Goal: Task Accomplishment & Management: Complete application form

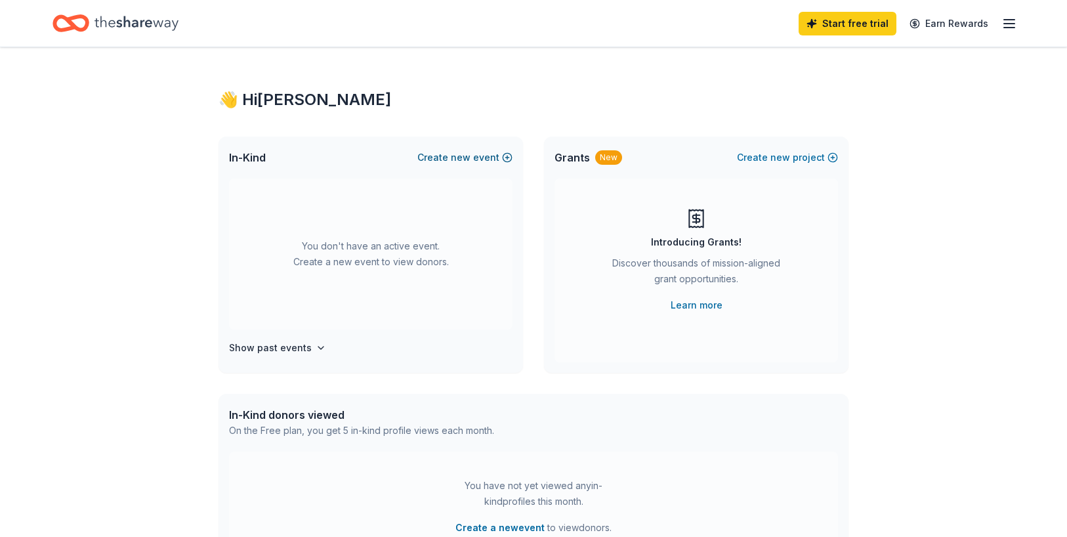
click at [451, 157] on button "Create new event" at bounding box center [464, 158] width 95 height 16
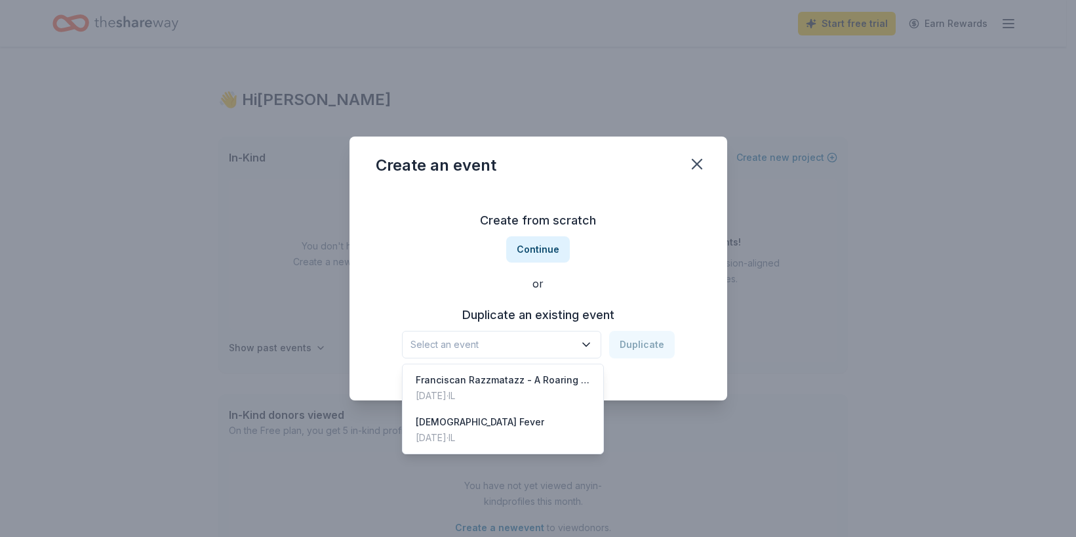
click at [588, 339] on icon "button" at bounding box center [586, 344] width 13 height 13
click at [491, 378] on div "Franciscan Razzmatazz - A Roaring ‘20s Affair" at bounding box center [503, 380] width 174 height 16
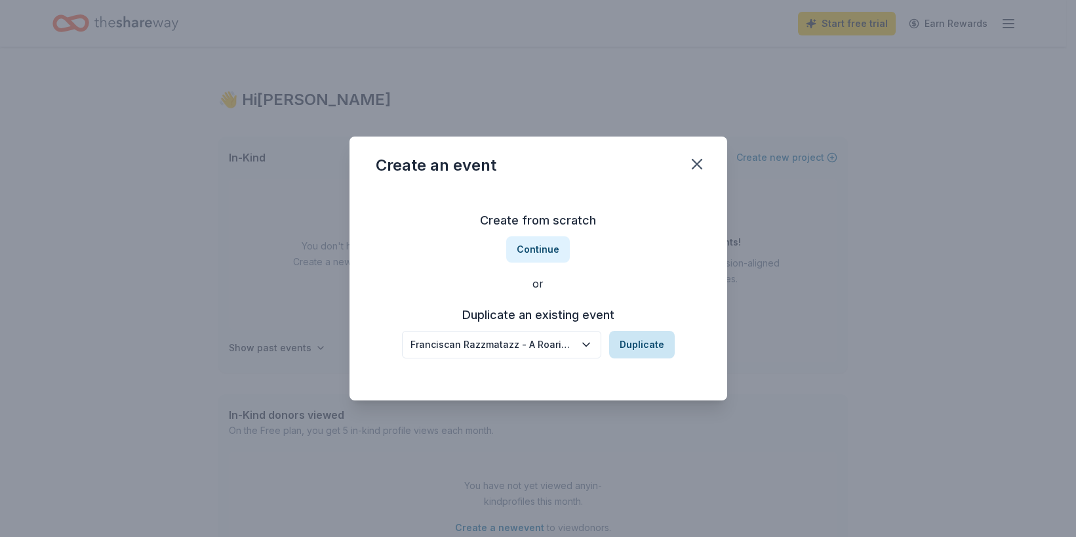
click at [630, 345] on button "Duplicate" at bounding box center [642, 345] width 66 height 28
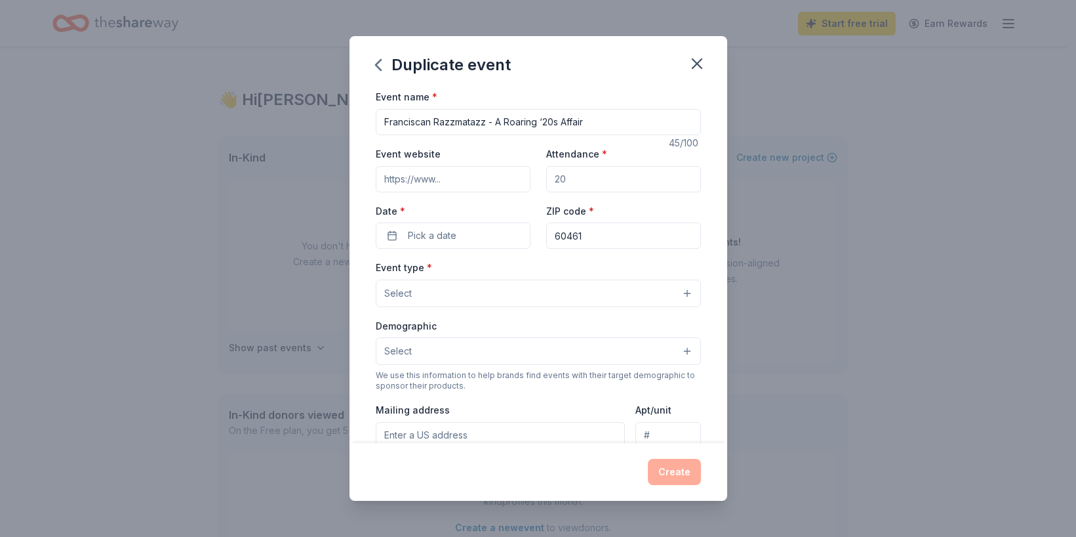
click at [441, 120] on input "Franciscan Razzmatazz - A Roaring ‘20s Affair" at bounding box center [538, 122] width 325 height 26
drag, startPoint x: 436, startPoint y: 122, endPoint x: 487, endPoint y: 118, distance: 51.3
click at [487, 118] on input "Franciscan Razzmatazz - A Roaring ‘20s Affair" at bounding box center [538, 122] width 325 height 26
drag, startPoint x: 483, startPoint y: 119, endPoint x: 518, endPoint y: 116, distance: 35.6
click at [518, 116] on input "Franciscan Lights - A Roaring ‘20s Affair" at bounding box center [538, 122] width 325 height 26
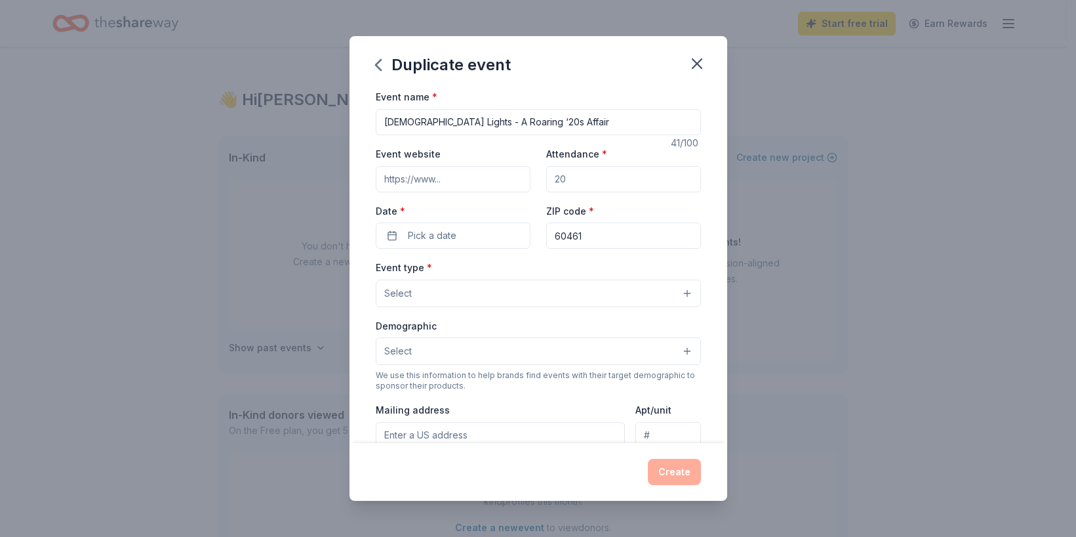
click at [502, 116] on input "Franciscan Lights - A Roaring ‘20s Affair" at bounding box center [538, 122] width 325 height 26
drag, startPoint x: 479, startPoint y: 121, endPoint x: 532, endPoint y: 116, distance: 53.4
click at [532, 116] on input "Franciscan Lights - A Roaring ‘20s Affair" at bounding box center [538, 122] width 325 height 26
type input "[DEMOGRAPHIC_DATA] Lights - A Red Carpet Affair"
click at [491, 178] on input "Event website" at bounding box center [453, 179] width 155 height 26
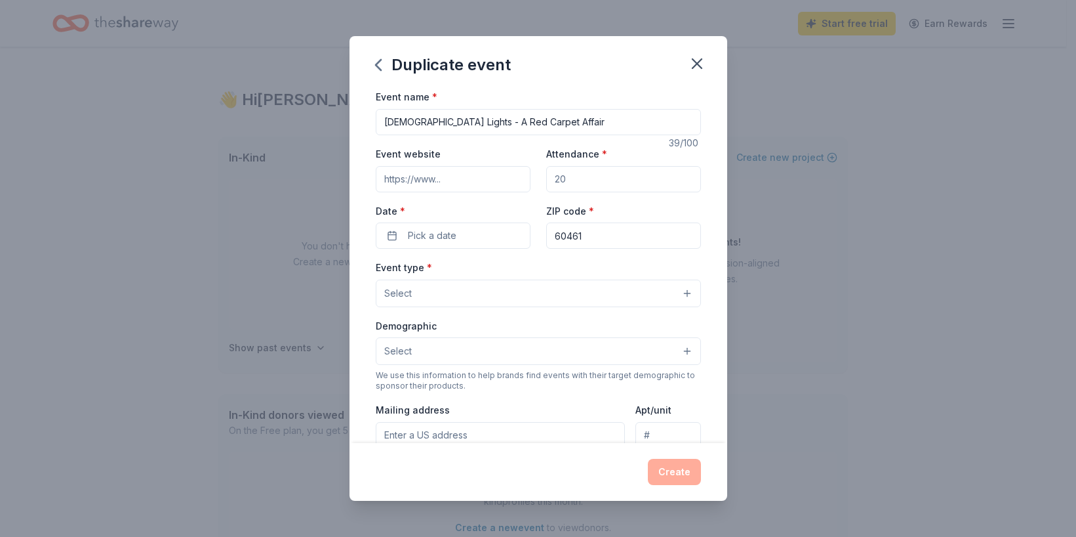
click at [396, 180] on input "Event website" at bounding box center [453, 179] width 155 height 26
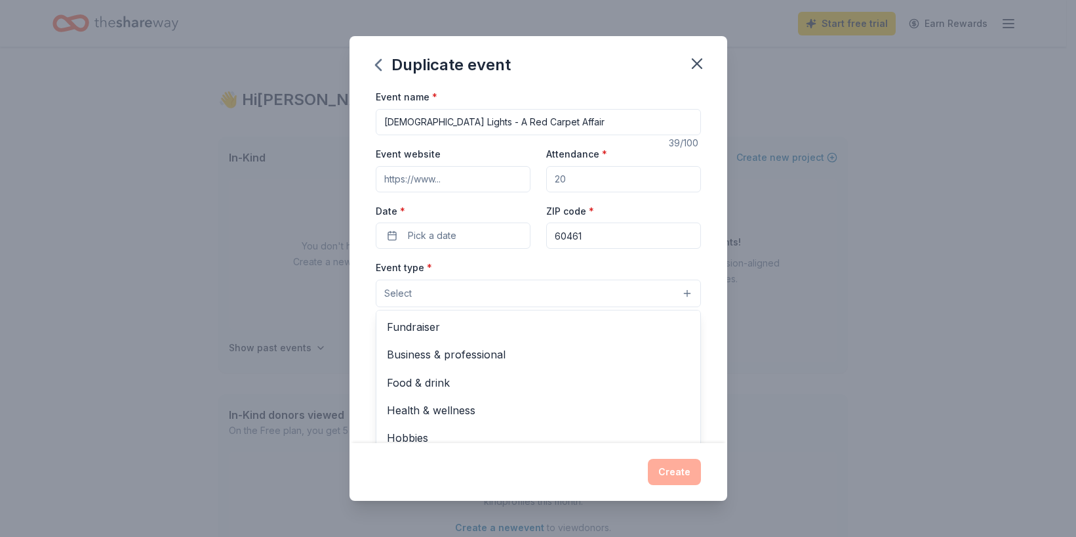
click at [674, 291] on button "Select" at bounding box center [538, 293] width 325 height 28
click at [562, 330] on span "Fundraiser" at bounding box center [538, 326] width 303 height 17
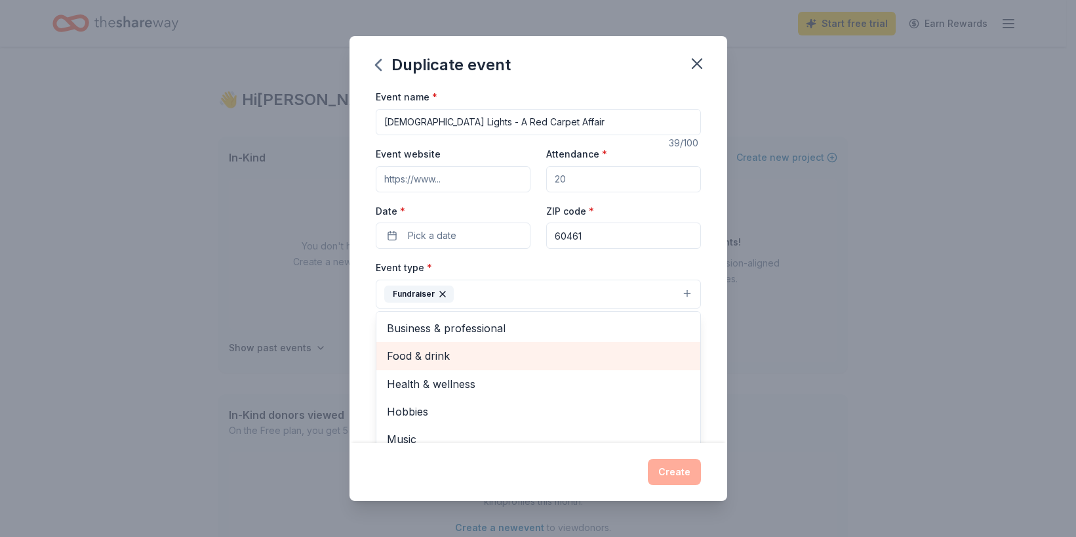
scroll to position [16, 0]
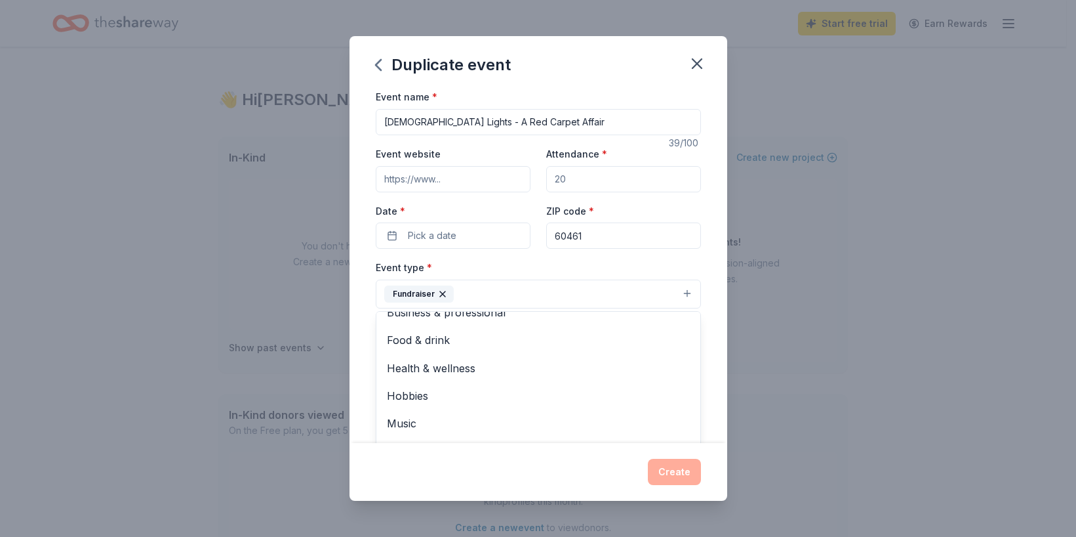
click at [712, 329] on div "Event name * Franciscan Lights - A Red Carpet Affair 39 /100 Event website Atte…" at bounding box center [539, 266] width 378 height 354
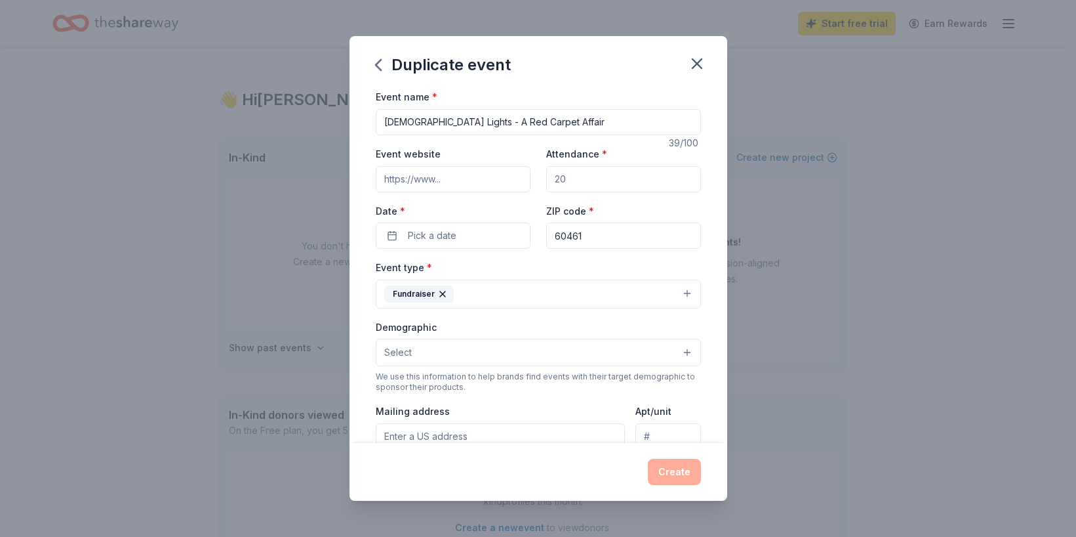
click at [674, 350] on button "Select" at bounding box center [538, 352] width 325 height 28
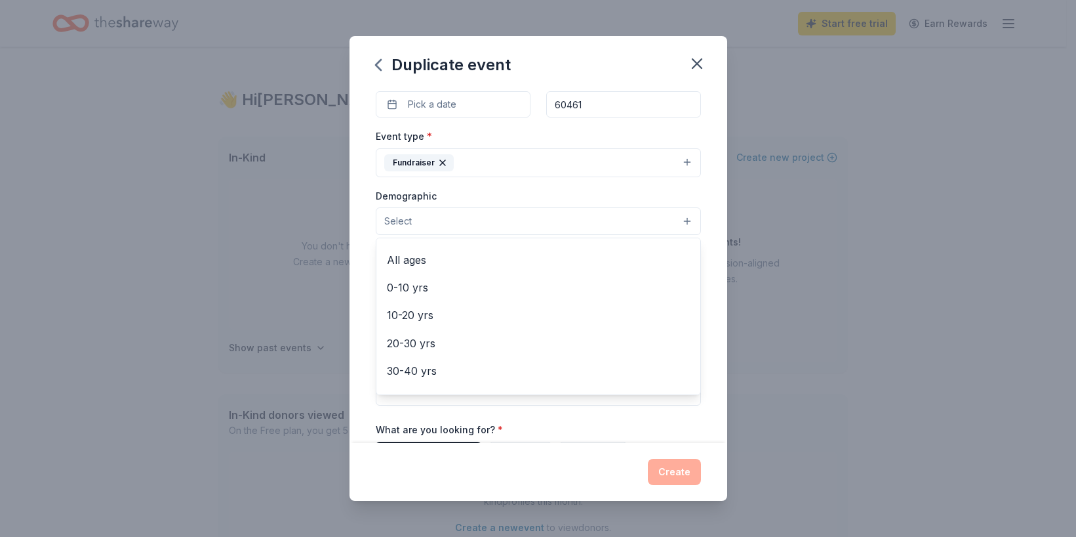
scroll to position [0, 0]
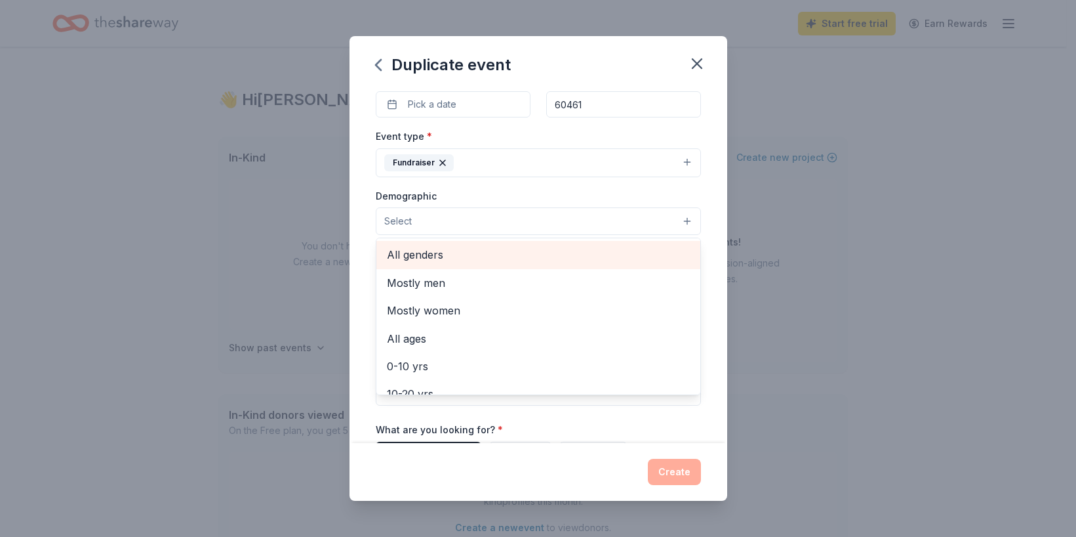
click at [436, 253] on span "All genders" at bounding box center [538, 254] width 303 height 17
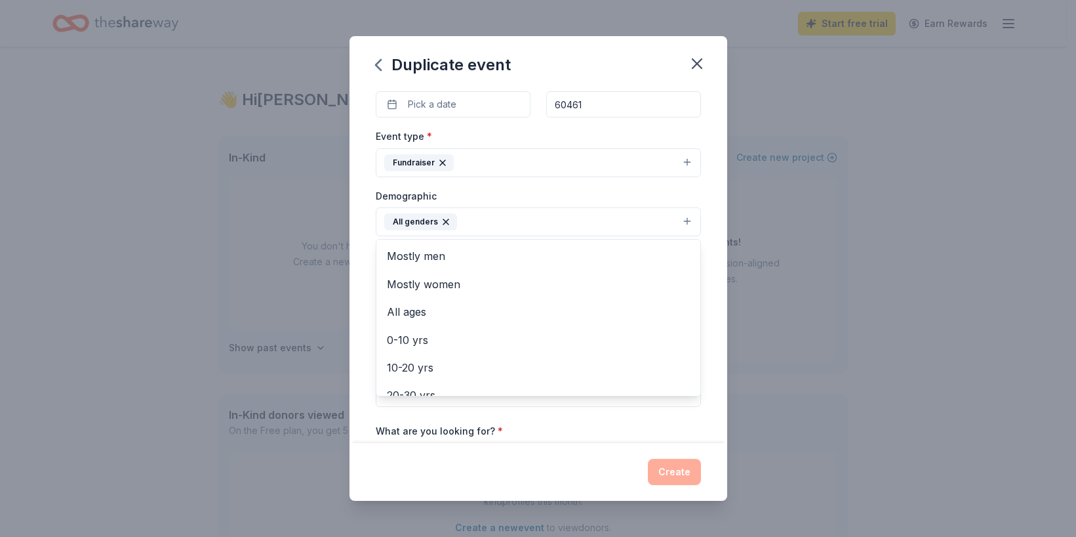
click at [708, 283] on div "Event name * Franciscan Lights - A Red Carpet Affair 39 /100 Event website Atte…" at bounding box center [539, 266] width 378 height 354
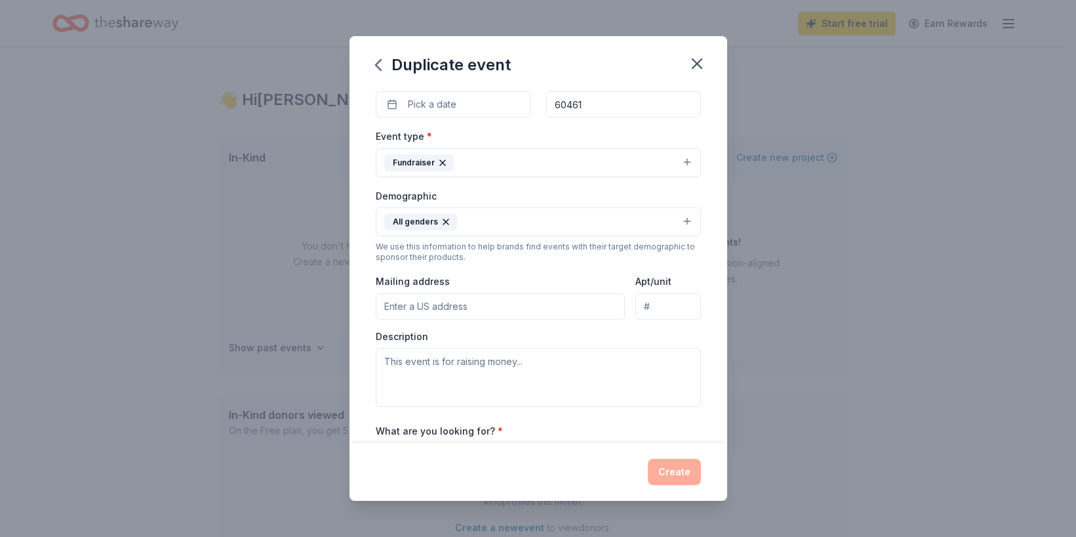
click at [525, 302] on input "Mailing address" at bounding box center [501, 306] width 250 height 26
type input "20201 S Crawford Avenue, Olympia Fields, IL 60461"
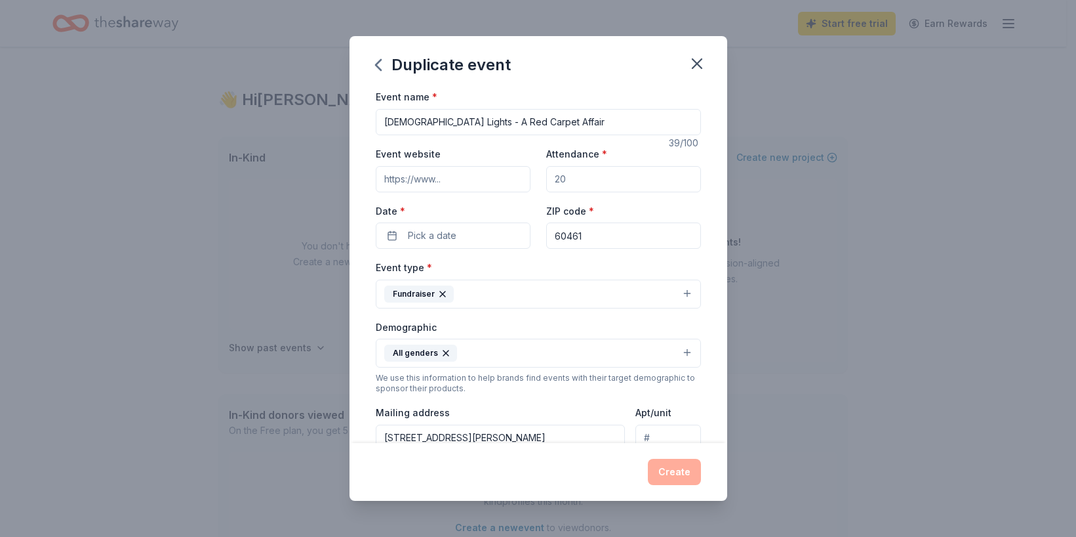
click at [431, 179] on input "Event website" at bounding box center [453, 179] width 155 height 26
paste input "https://www.franciscanhealthfoundation.org/AnnualGala-SSC"
type input "https://www.franciscanhealthfoundation.org/AnnualGala-SSC"
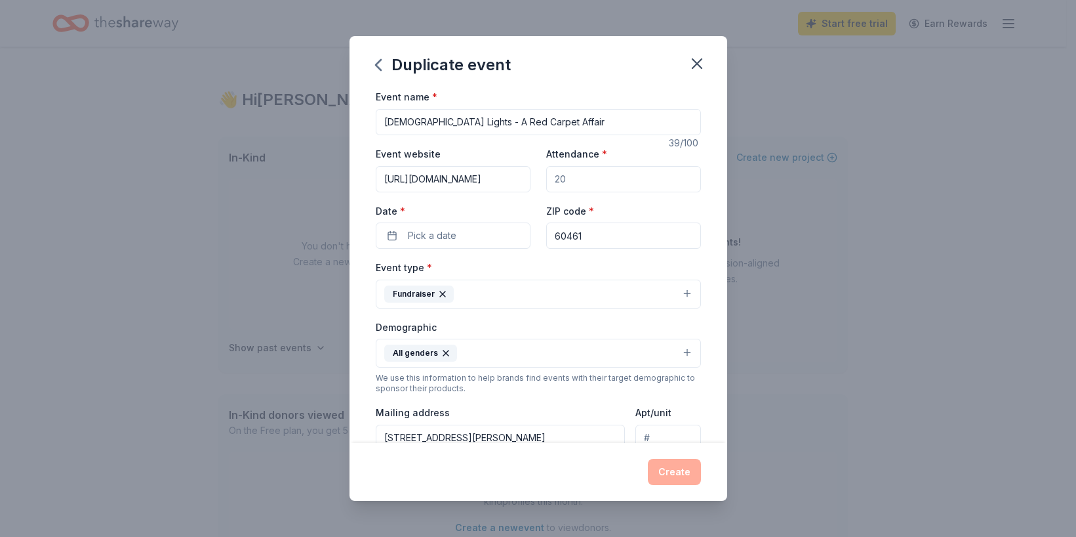
click at [573, 178] on input "Attendance *" at bounding box center [623, 179] width 155 height 26
drag, startPoint x: 573, startPoint y: 177, endPoint x: 546, endPoint y: 177, distance: 26.9
click at [546, 177] on input "Attendance *" at bounding box center [623, 179] width 155 height 26
type input "200"
click at [468, 238] on button "Pick a date" at bounding box center [453, 235] width 155 height 26
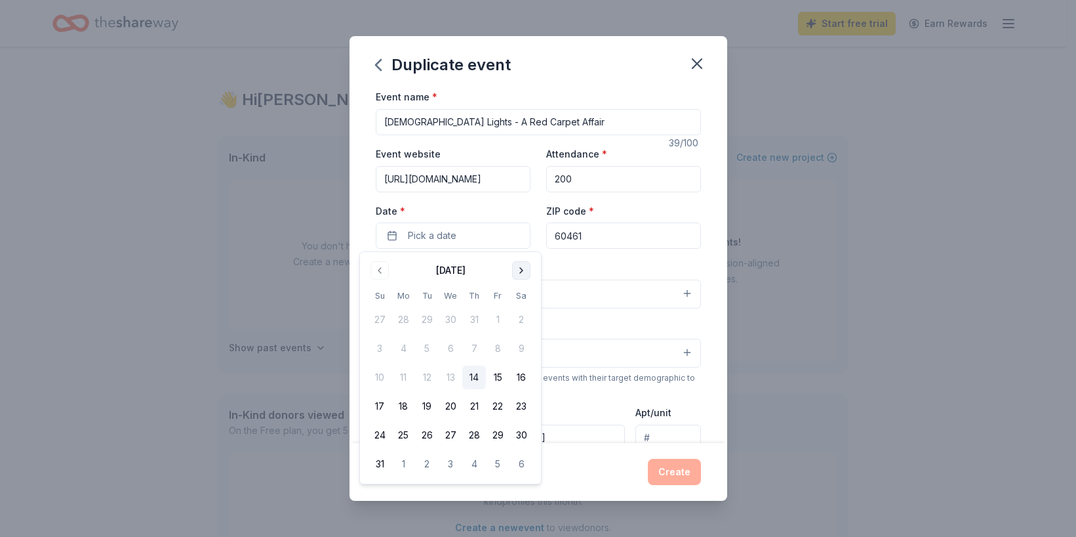
click at [514, 272] on button "Go to next month" at bounding box center [521, 270] width 18 height 18
click at [502, 376] on button "14" at bounding box center [498, 377] width 24 height 24
click at [595, 271] on div "Event type * Fundraiser" at bounding box center [538, 283] width 325 height 49
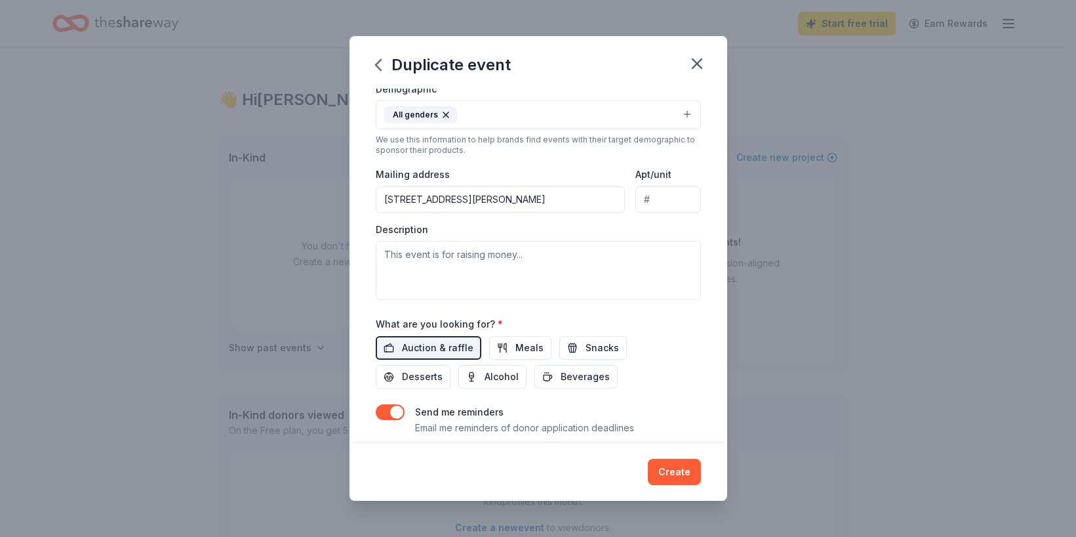
scroll to position [262, 0]
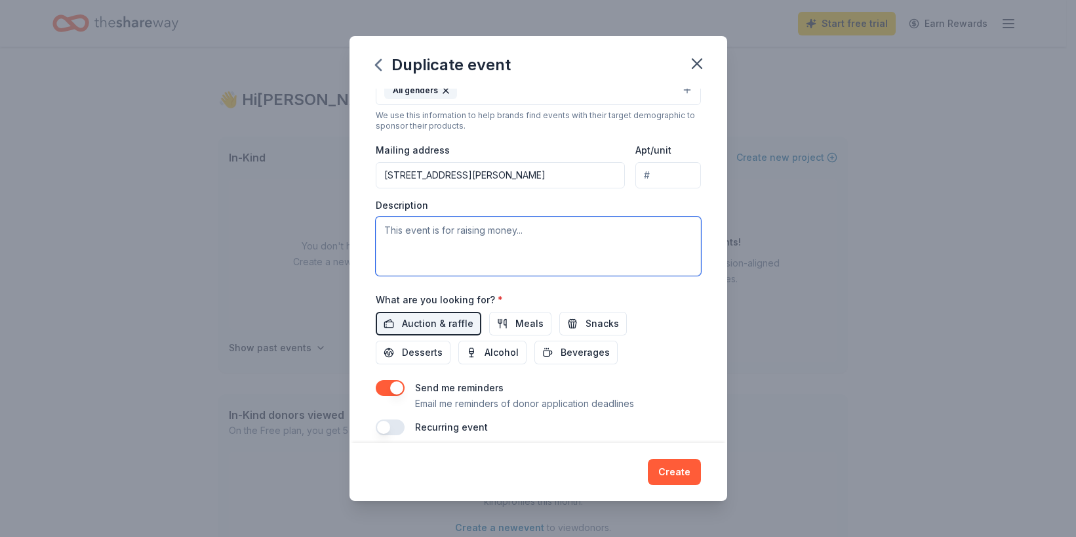
click at [390, 230] on textarea at bounding box center [538, 245] width 325 height 59
paste textarea "The funds raised are supporting Community Health Improvement, which aims to ass…"
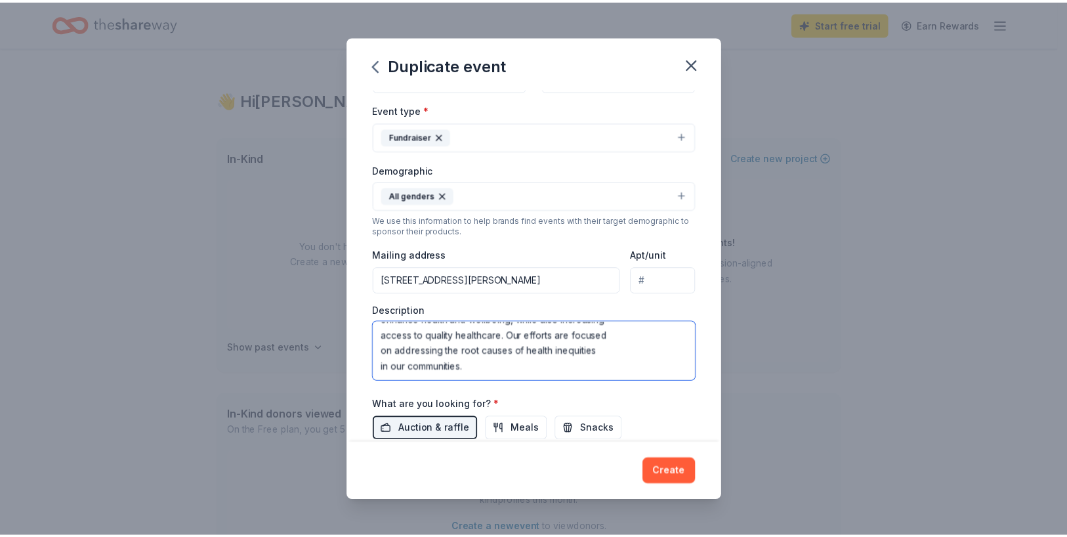
scroll to position [0, 0]
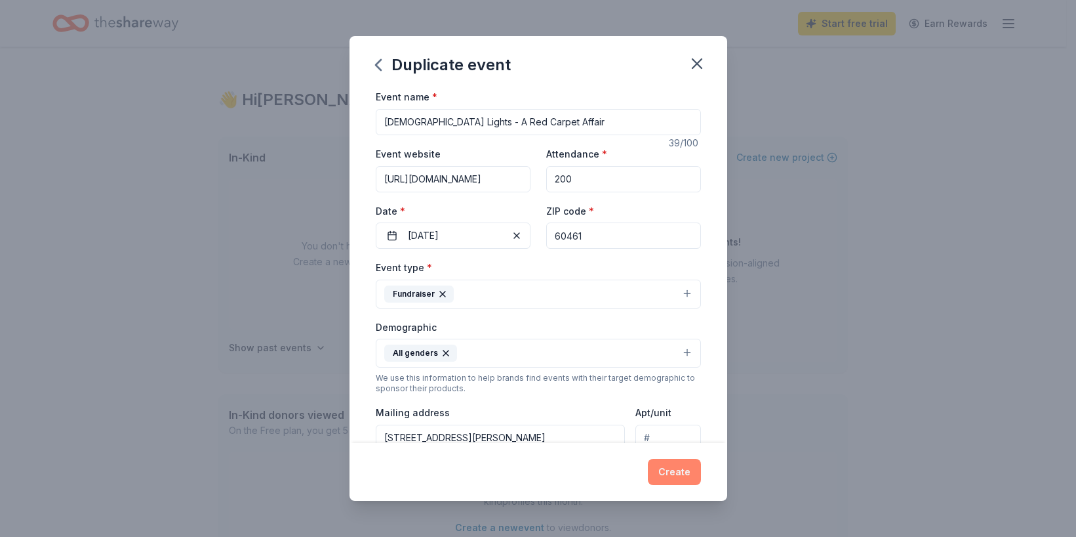
type textarea "The funds raised are supporting Community Health Improvement, which aims to ass…"
click at [676, 468] on button "Create" at bounding box center [674, 472] width 53 height 26
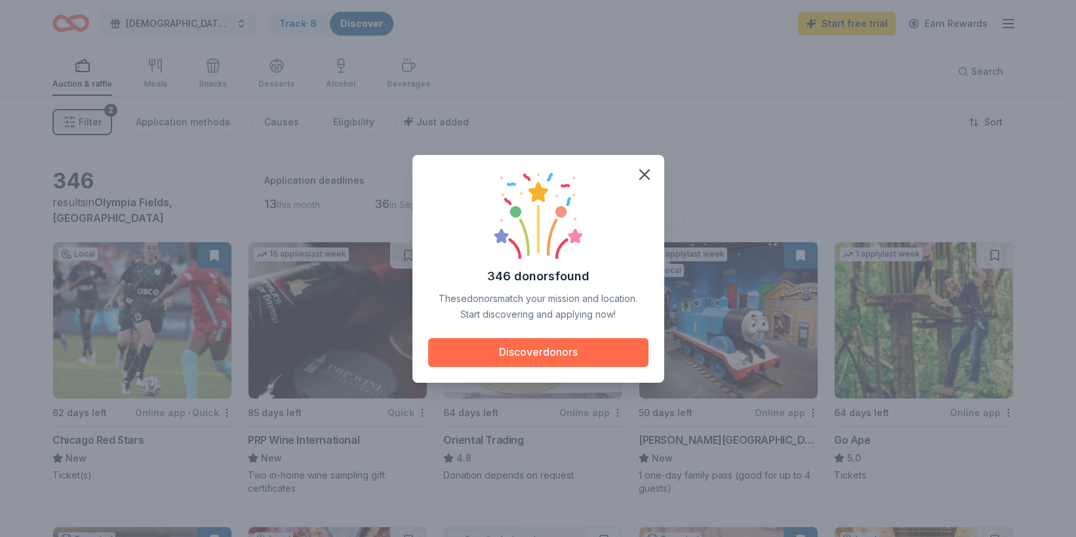
click at [567, 355] on button "Discover donors" at bounding box center [538, 352] width 220 height 29
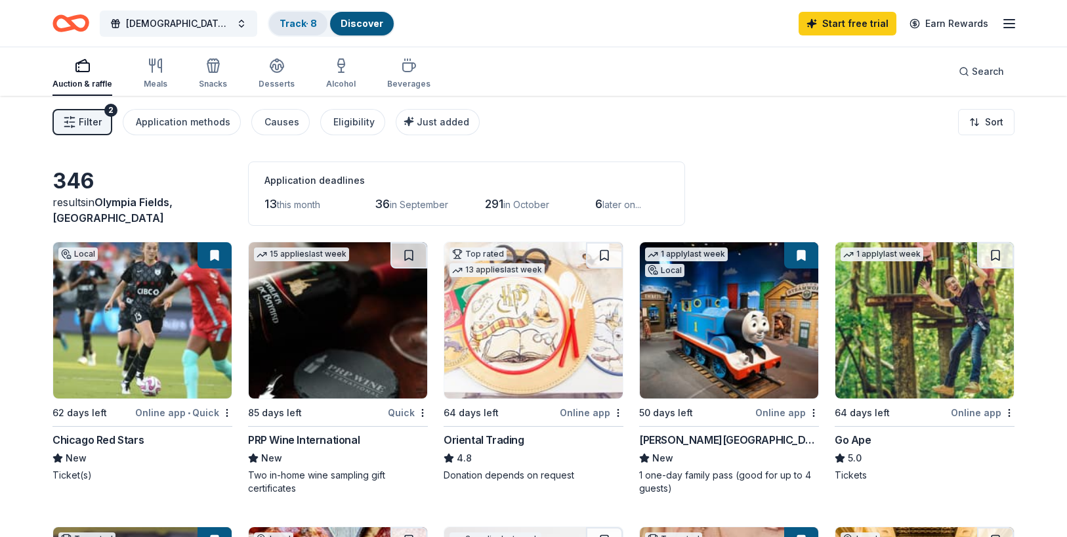
click at [299, 24] on link "Track · 8" at bounding box center [297, 23] width 37 height 11
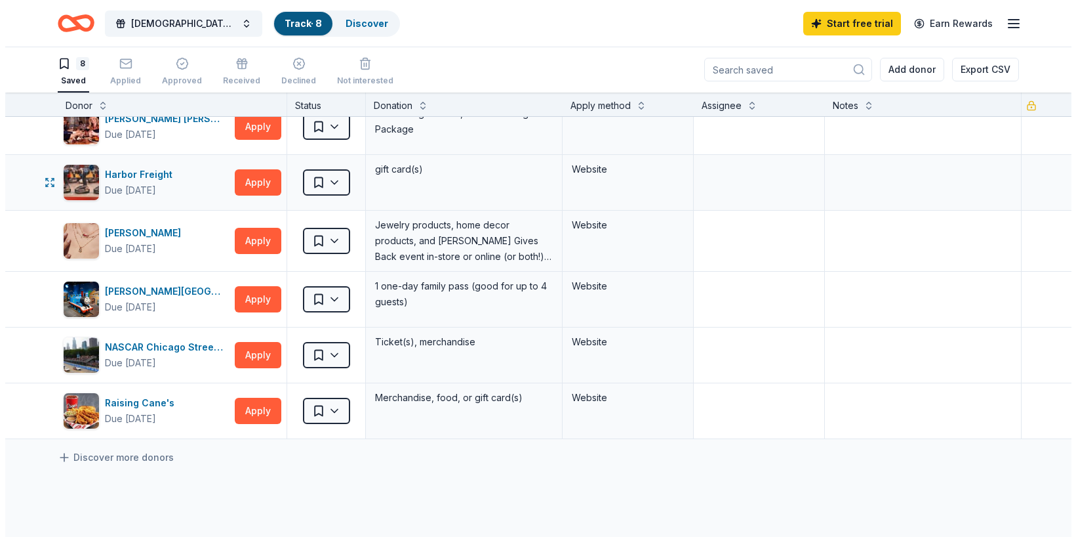
scroll to position [66, 0]
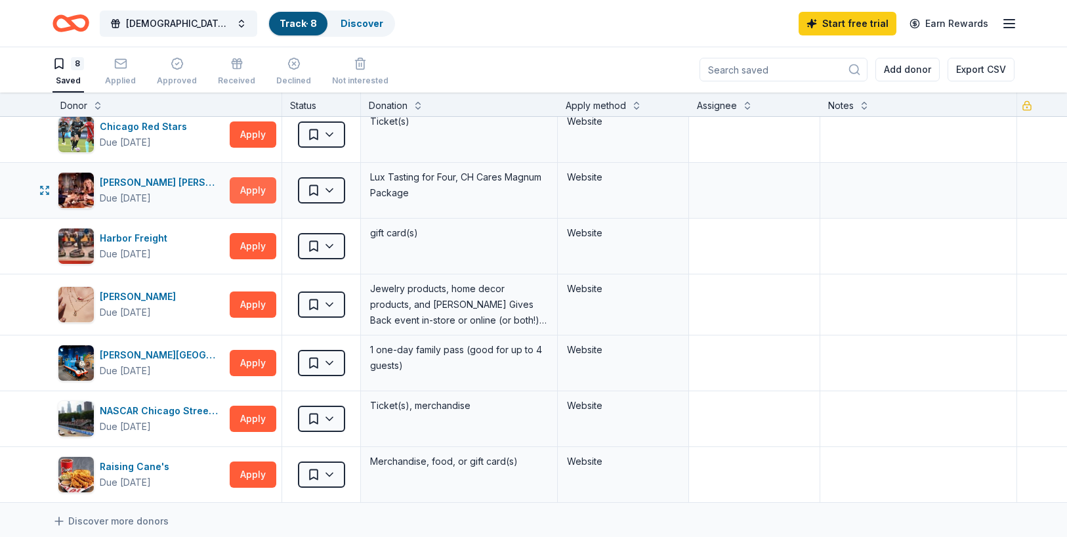
click at [245, 183] on button "Apply" at bounding box center [253, 190] width 47 height 26
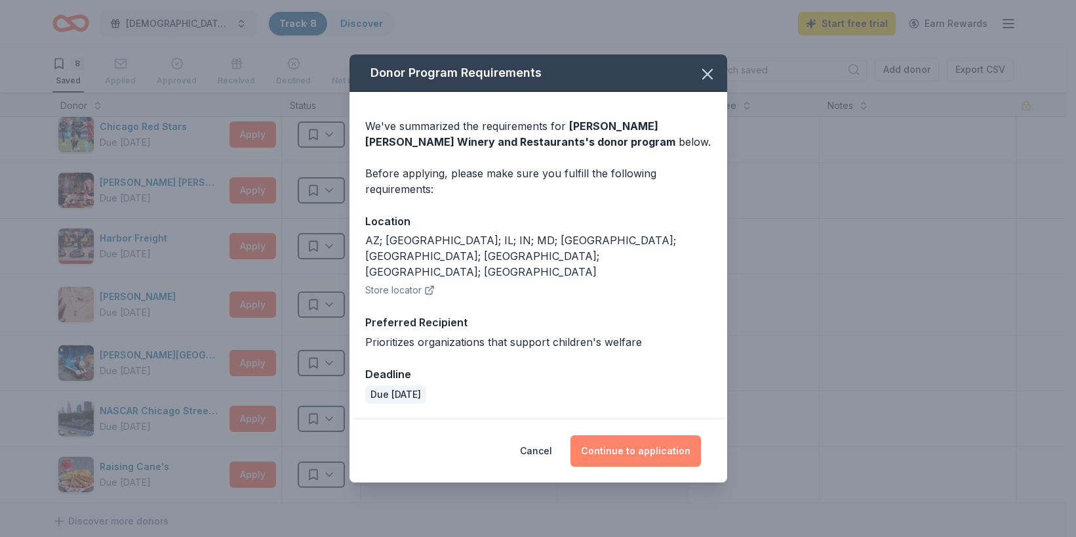
click at [635, 435] on button "Continue to application" at bounding box center [636, 450] width 131 height 31
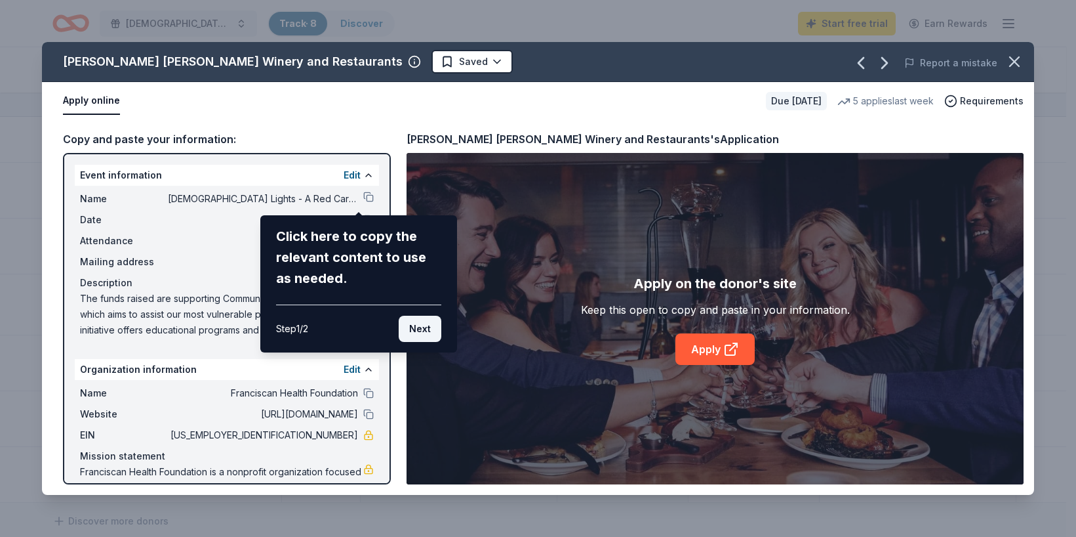
click at [434, 334] on button "Next" at bounding box center [420, 329] width 43 height 26
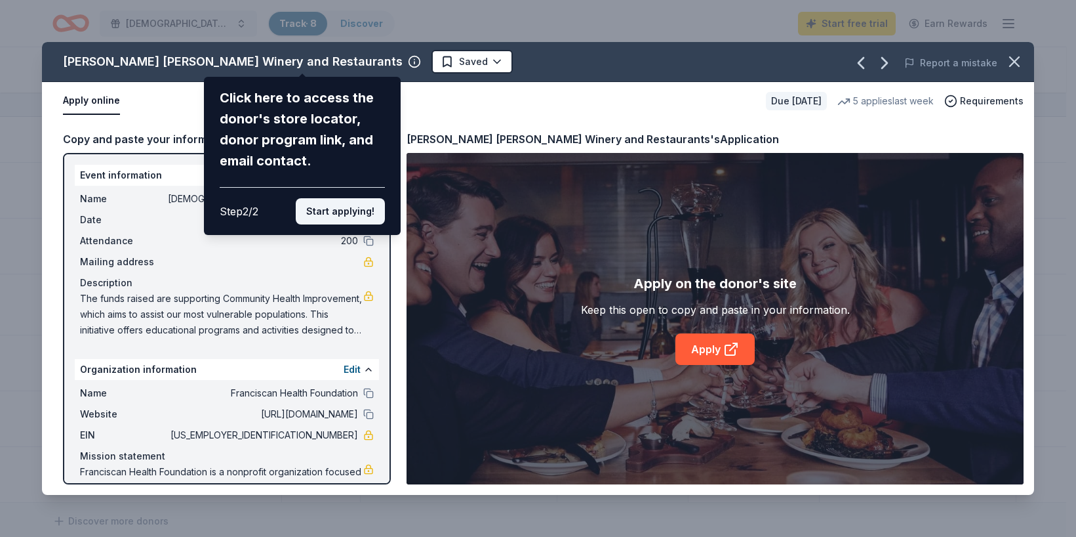
click at [349, 205] on button "Start applying!" at bounding box center [340, 211] width 89 height 26
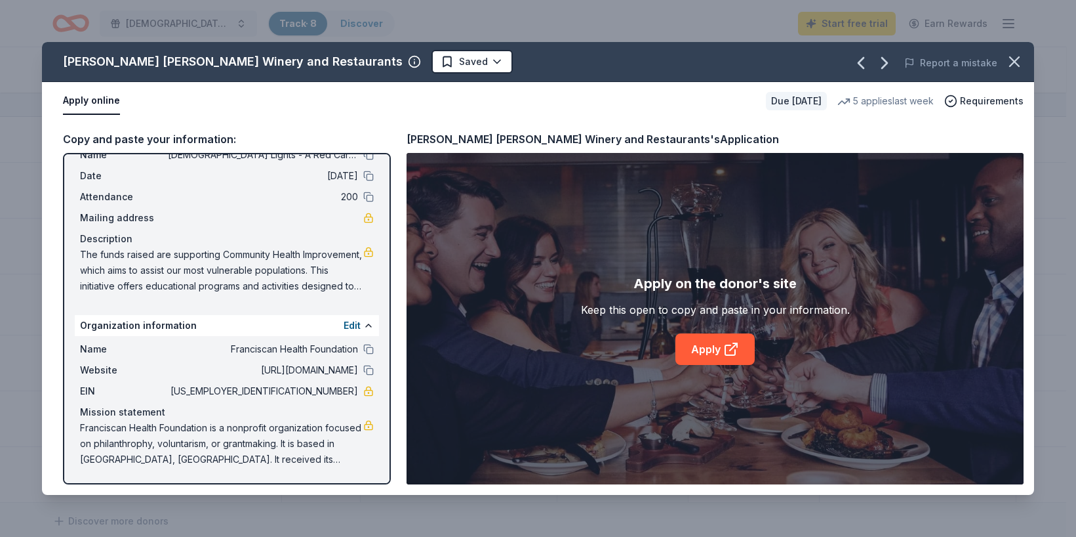
scroll to position [0, 0]
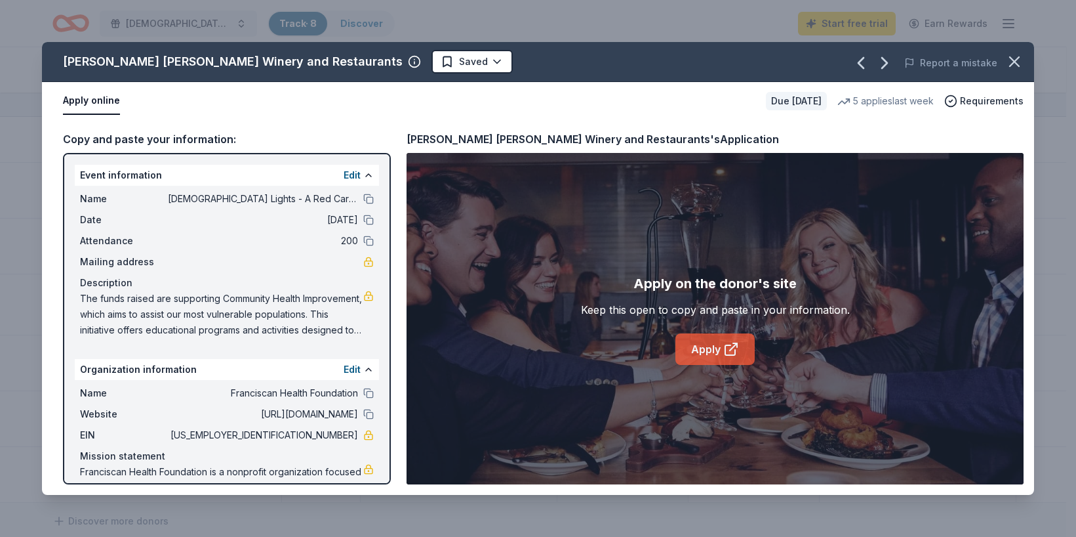
click at [693, 359] on link "Apply" at bounding box center [715, 348] width 79 height 31
click at [91, 101] on button "Apply online" at bounding box center [91, 101] width 57 height 28
click at [1021, 56] on icon "button" at bounding box center [1015, 61] width 18 height 18
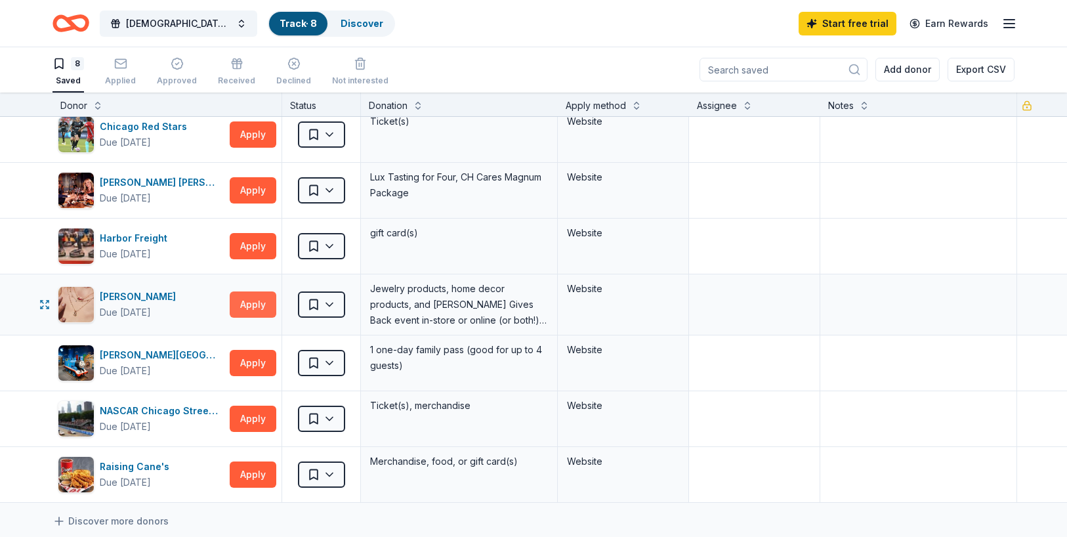
click at [261, 309] on button "Apply" at bounding box center [253, 304] width 47 height 26
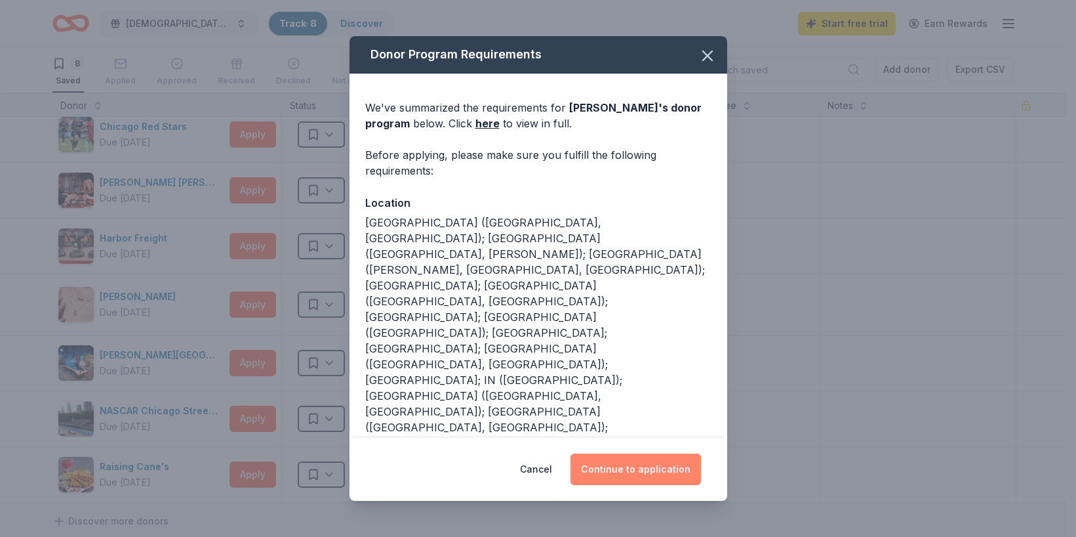
click at [617, 467] on button "Continue to application" at bounding box center [636, 468] width 131 height 31
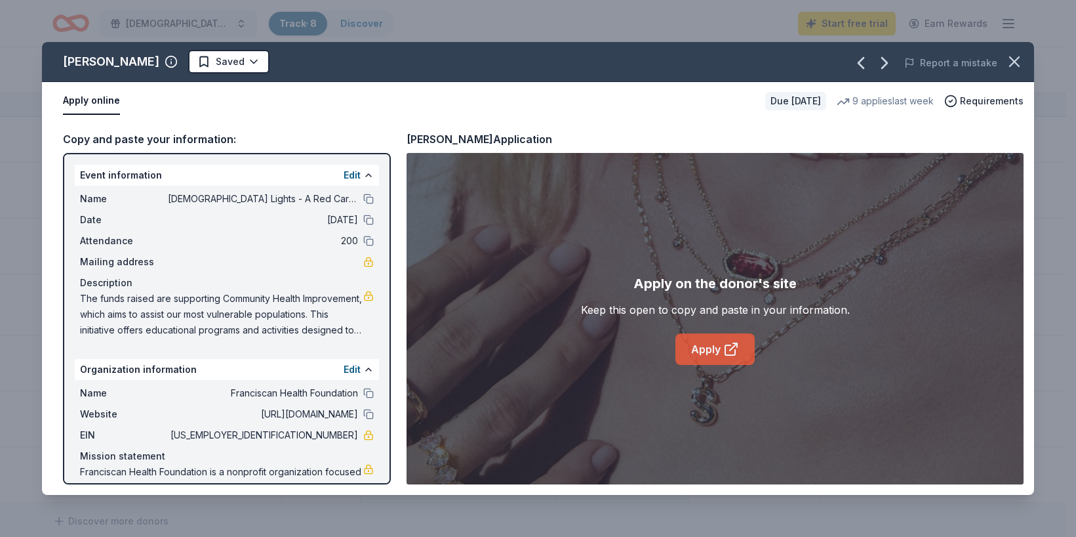
click at [712, 340] on link "Apply" at bounding box center [715, 348] width 79 height 31
click at [706, 344] on link "Apply" at bounding box center [715, 348] width 79 height 31
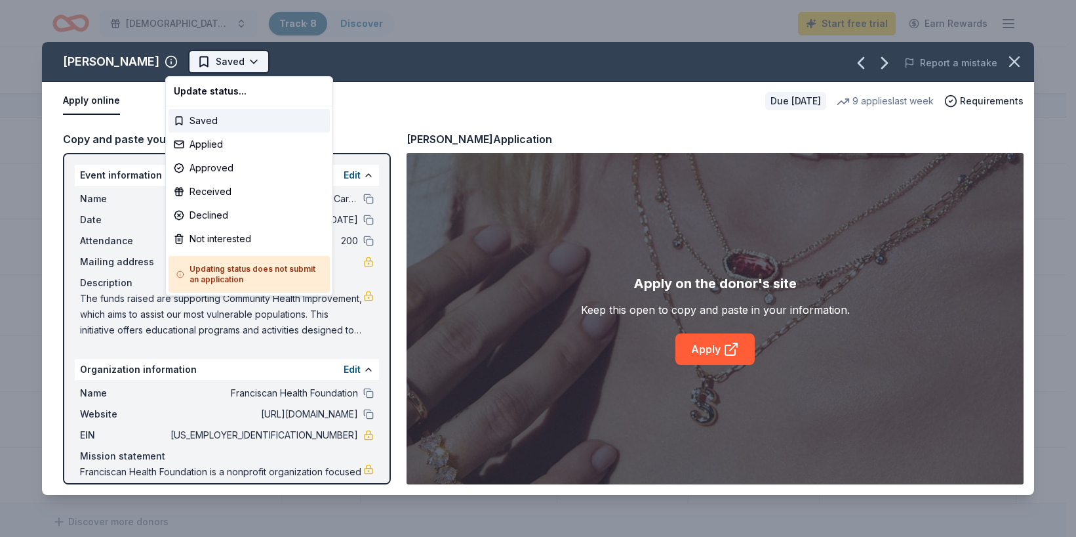
click at [233, 65] on html "Franciscan Lights - A Red Carpet Affair Track · 8 Discover Start free trial Ear…" at bounding box center [538, 268] width 1076 height 537
click at [98, 58] on html "Franciscan Lights - A Red Carpet Affair Track · 8 Discover Start free trial Ear…" at bounding box center [538, 268] width 1076 height 537
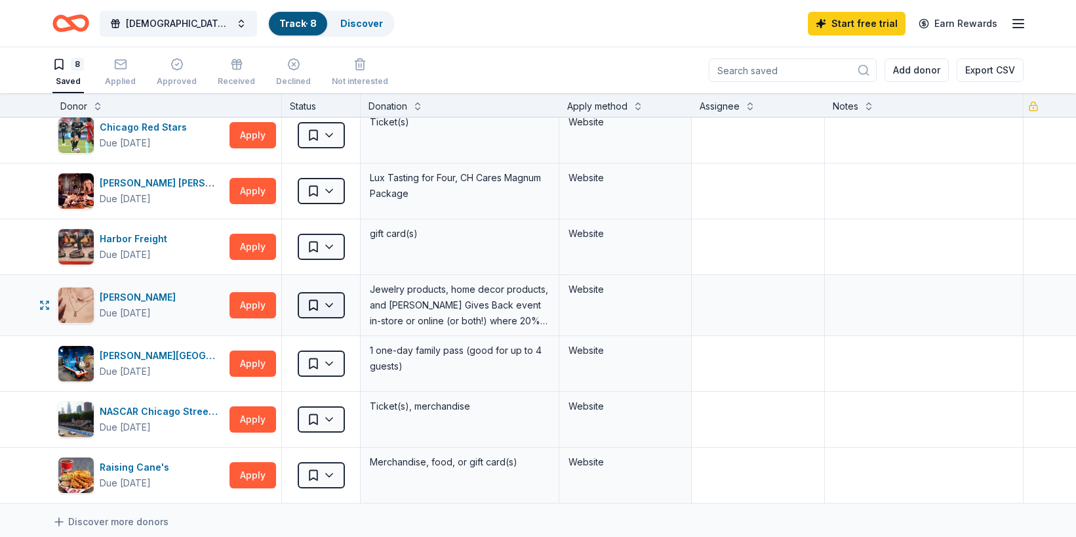
click at [333, 304] on html "Franciscan Lights - A Red Carpet Affair Track · 8 Discover Start free trial Ear…" at bounding box center [538, 268] width 1076 height 537
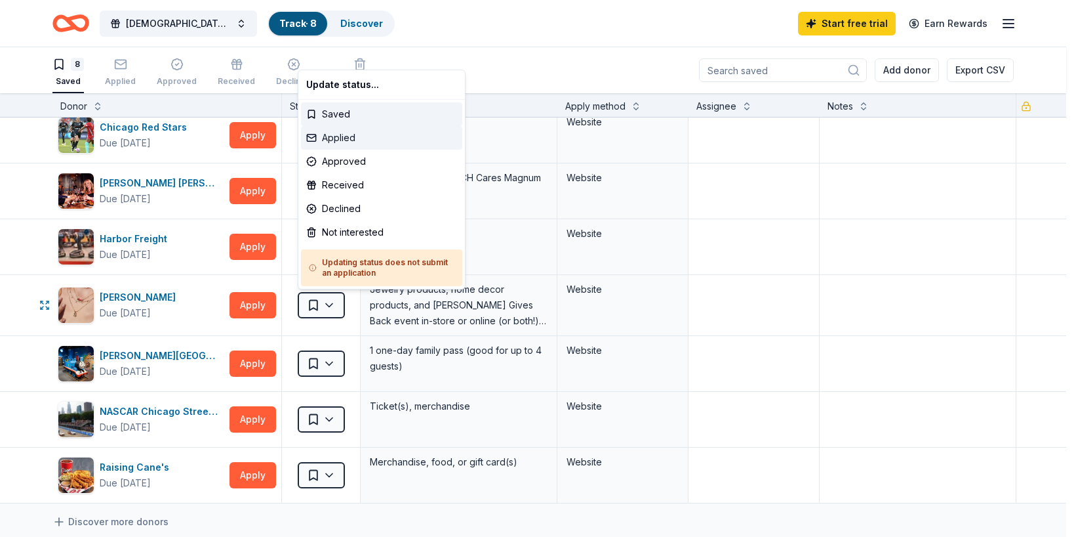
click at [325, 139] on div "Applied" at bounding box center [381, 138] width 161 height 24
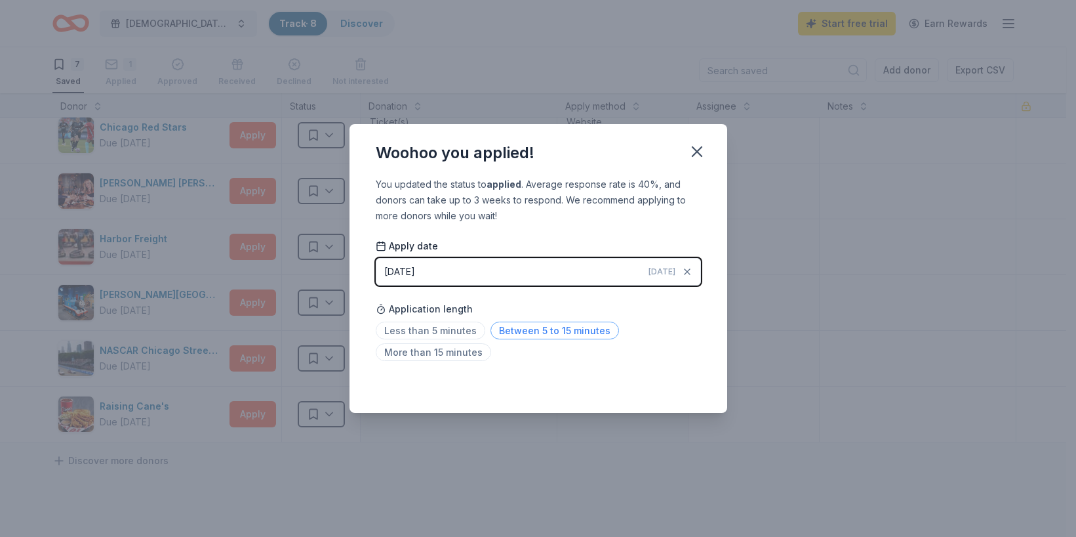
click at [512, 329] on span "Between 5 to 15 minutes" at bounding box center [555, 330] width 129 height 18
click at [691, 152] on icon "button" at bounding box center [697, 151] width 18 height 18
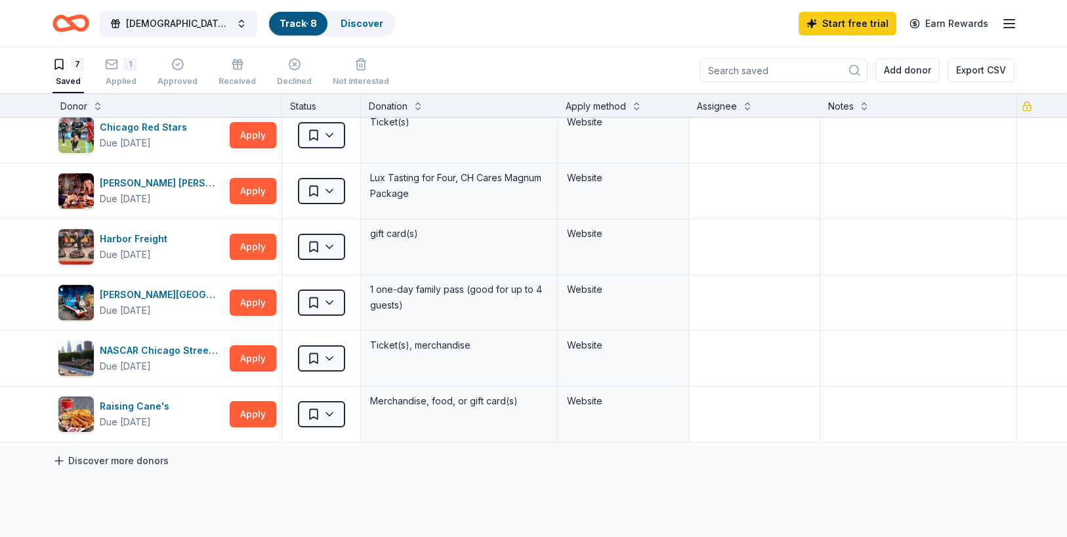
click at [79, 461] on link "Discover more donors" at bounding box center [110, 461] width 116 height 16
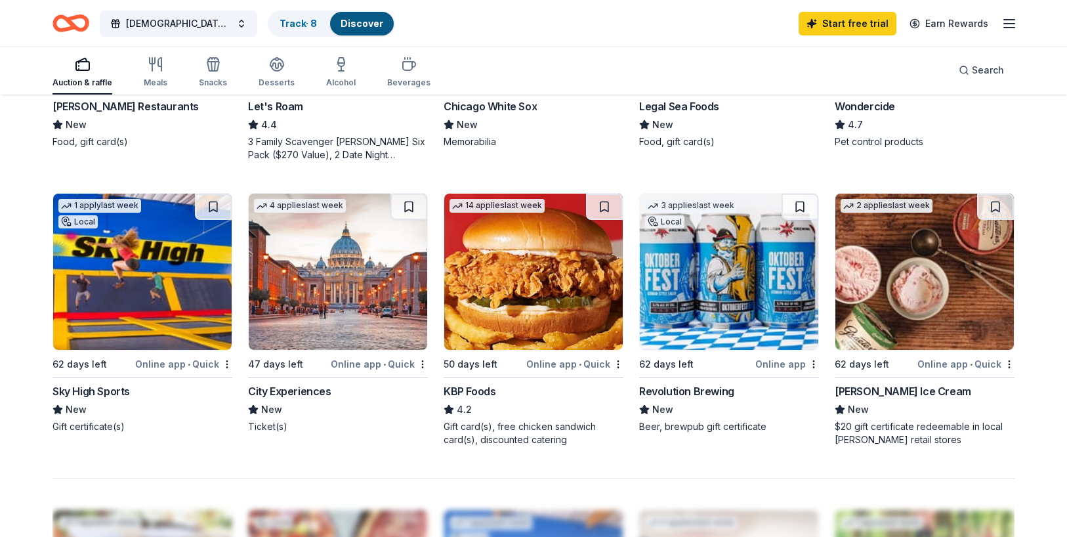
scroll to position [918, 0]
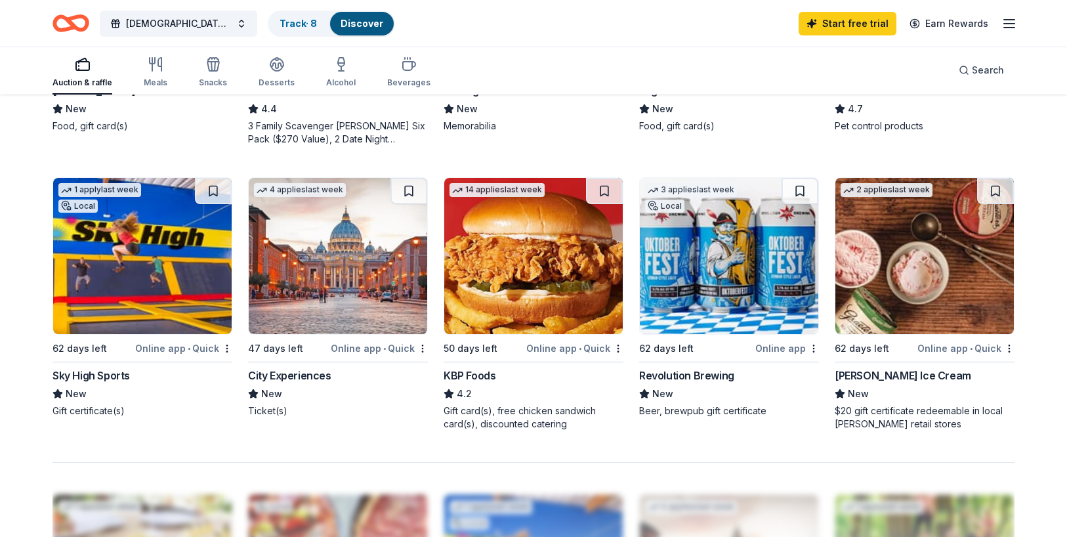
click at [298, 333] on img at bounding box center [338, 256] width 178 height 156
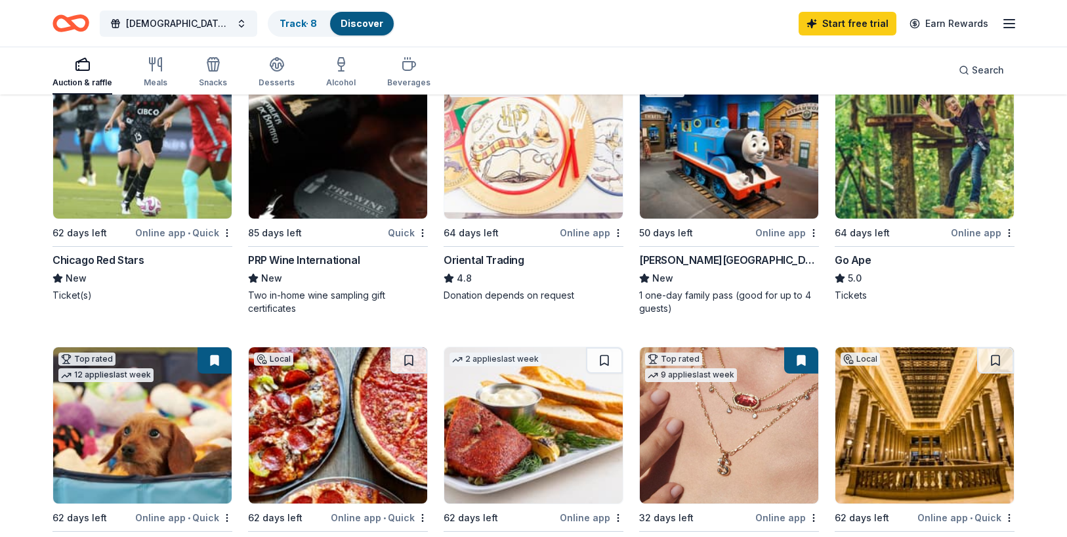
scroll to position [0, 0]
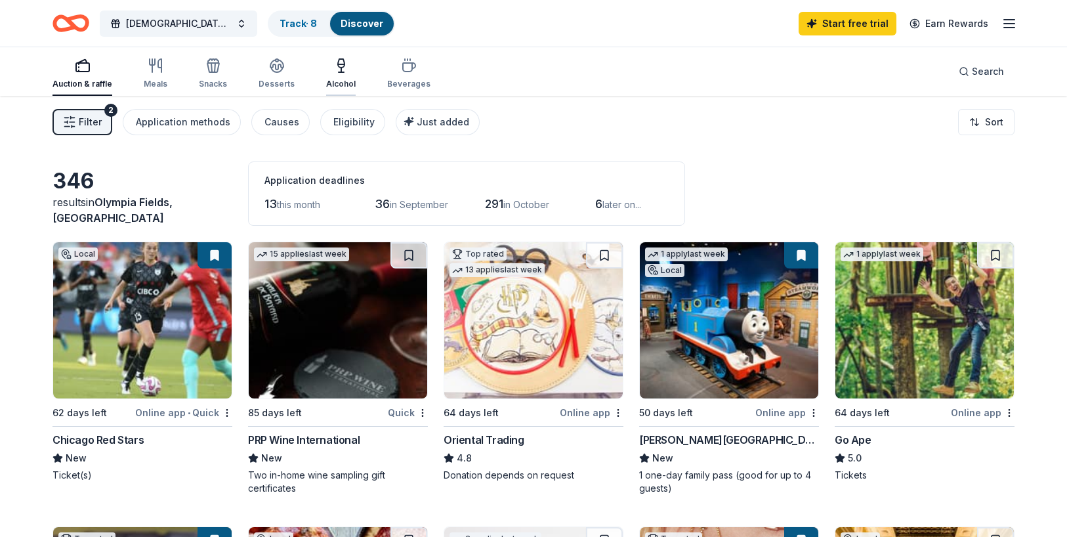
click at [341, 72] on icon "button" at bounding box center [341, 70] width 0 height 5
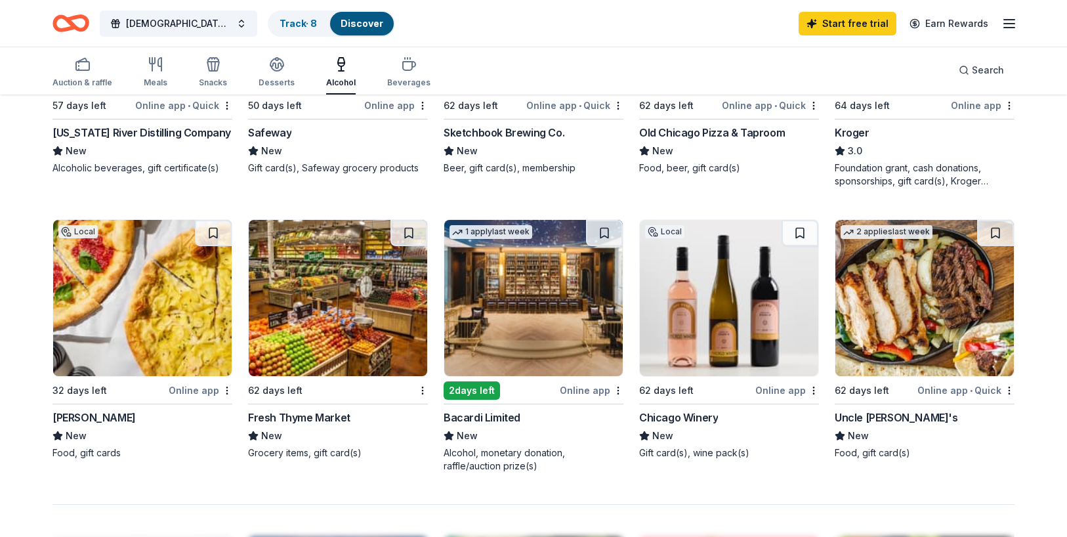
scroll to position [853, 0]
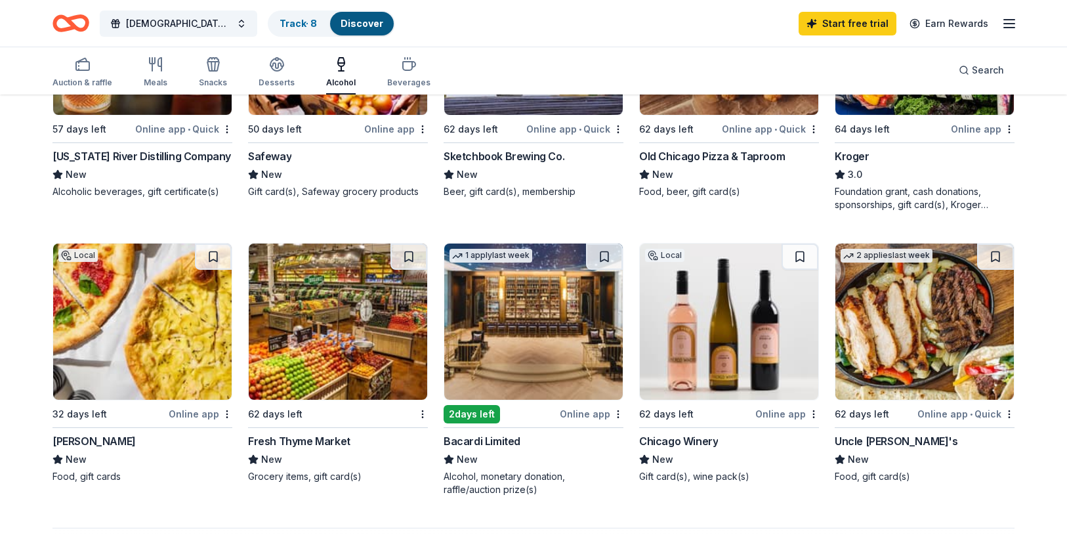
click at [905, 340] on img at bounding box center [924, 321] width 178 height 156
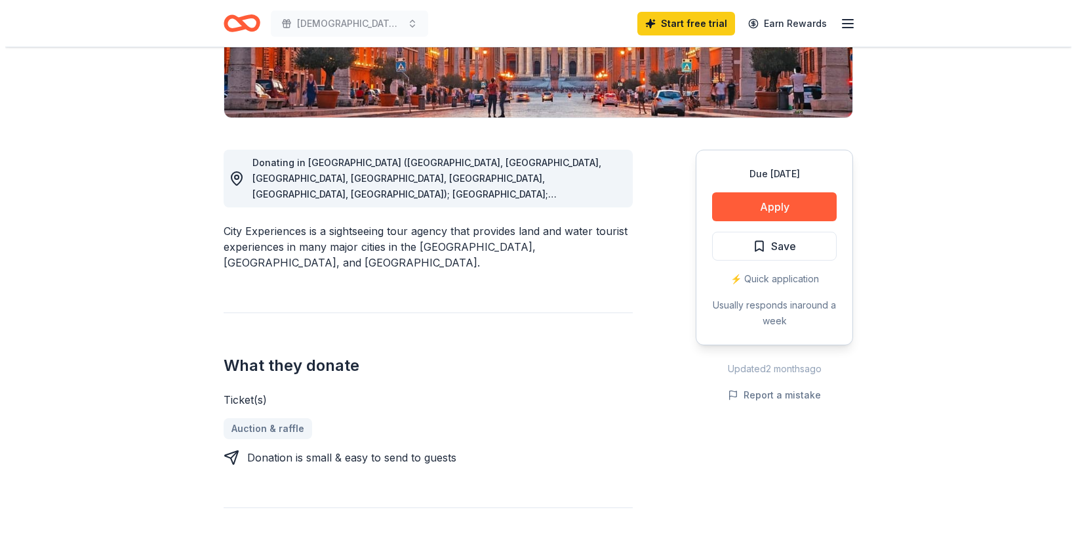
scroll to position [262, 0]
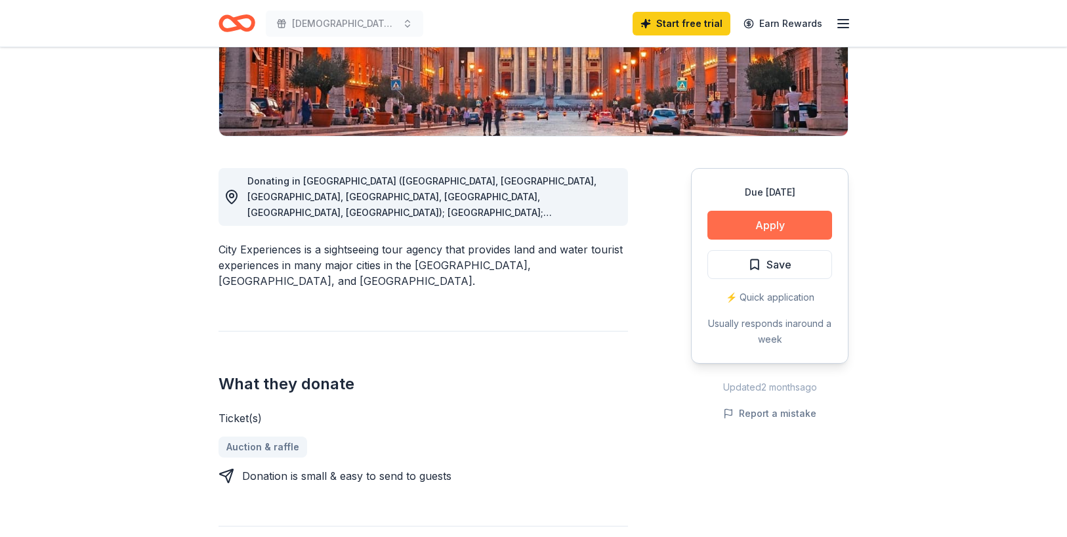
click at [756, 227] on button "Apply" at bounding box center [769, 225] width 125 height 29
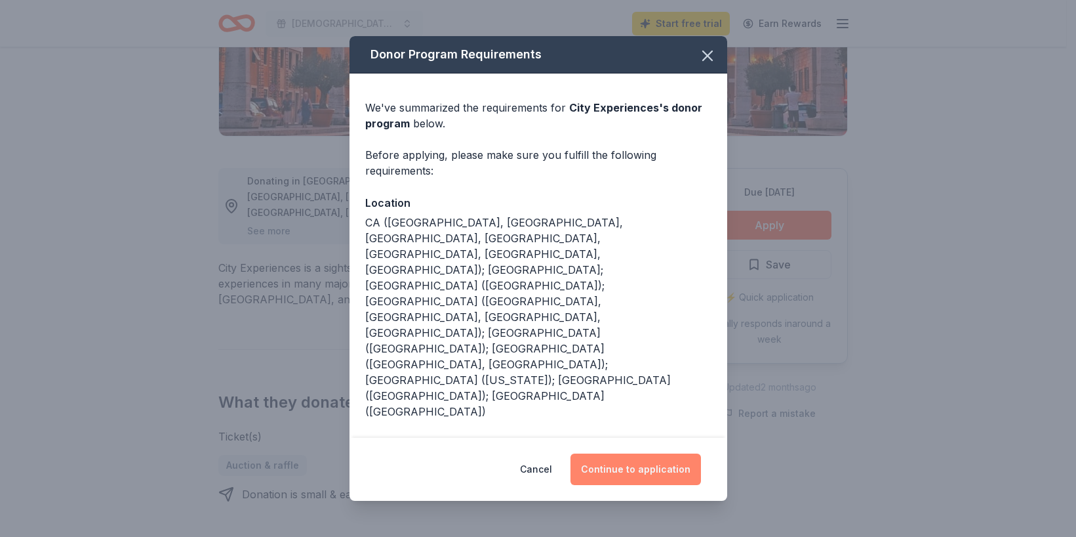
click at [662, 460] on button "Continue to application" at bounding box center [636, 468] width 131 height 31
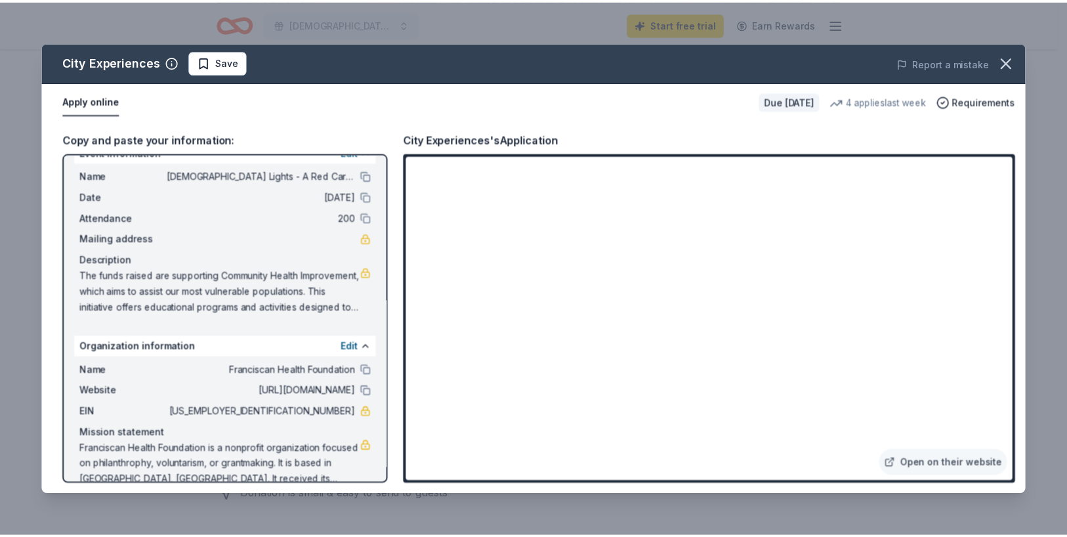
scroll to position [44, 0]
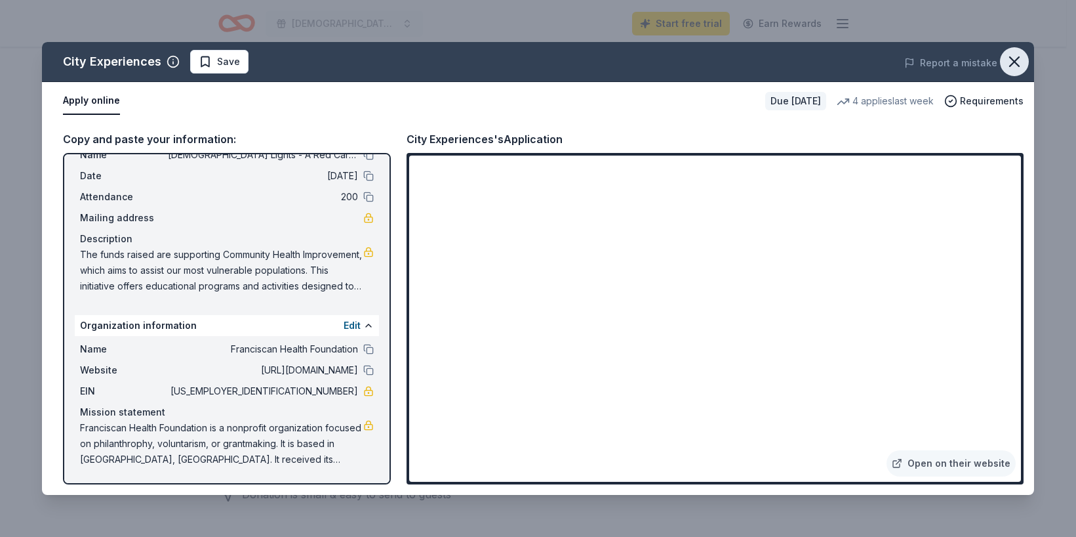
click at [1010, 58] on icon "button" at bounding box center [1015, 61] width 18 height 18
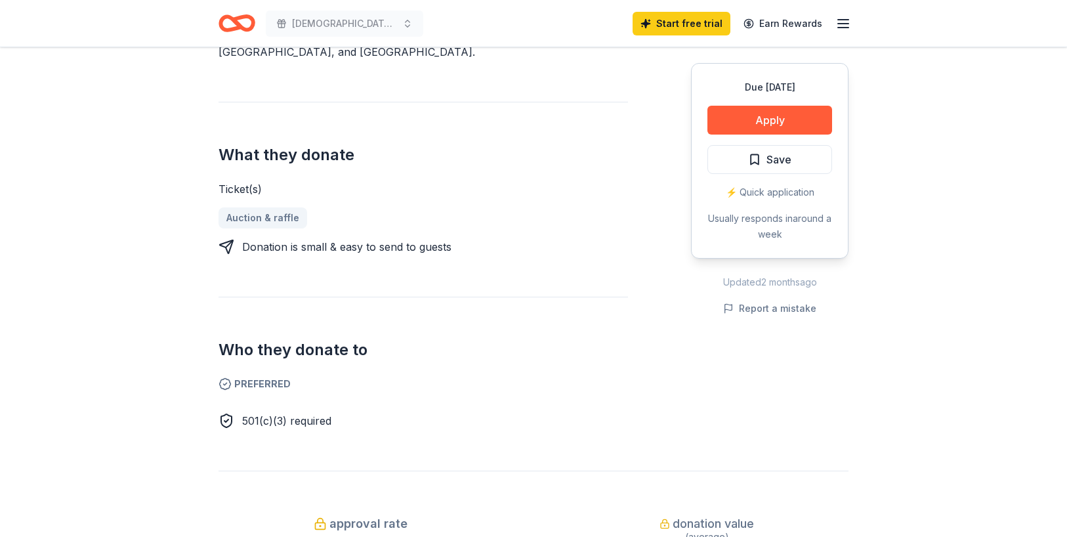
scroll to position [328, 0]
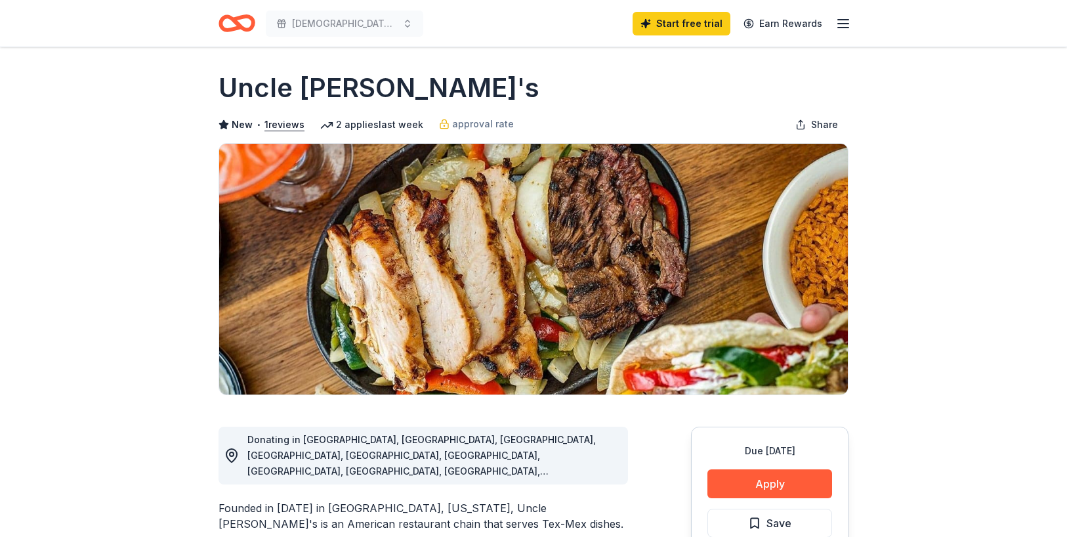
scroll to position [66, 0]
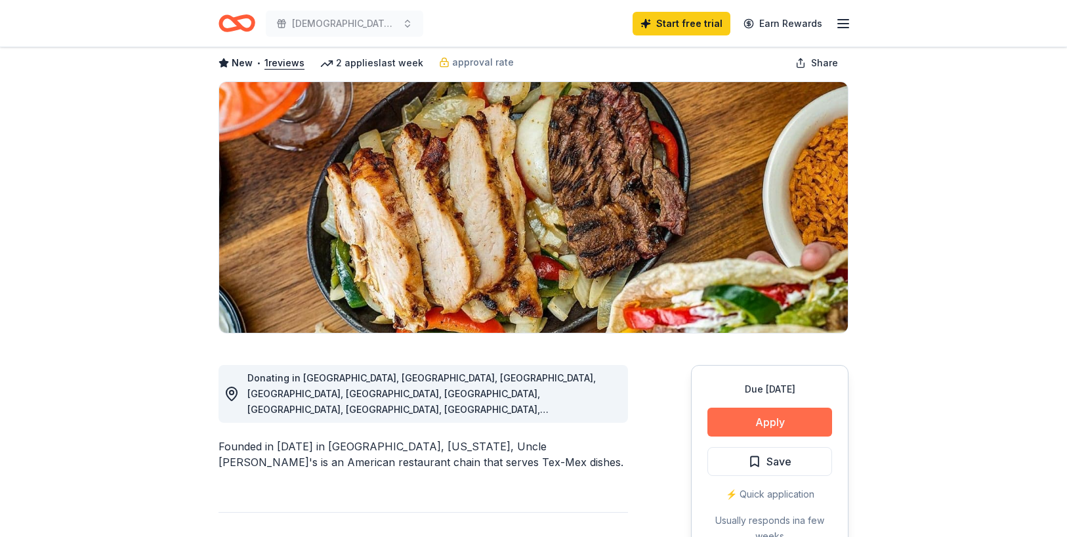
click at [773, 422] on button "Apply" at bounding box center [769, 421] width 125 height 29
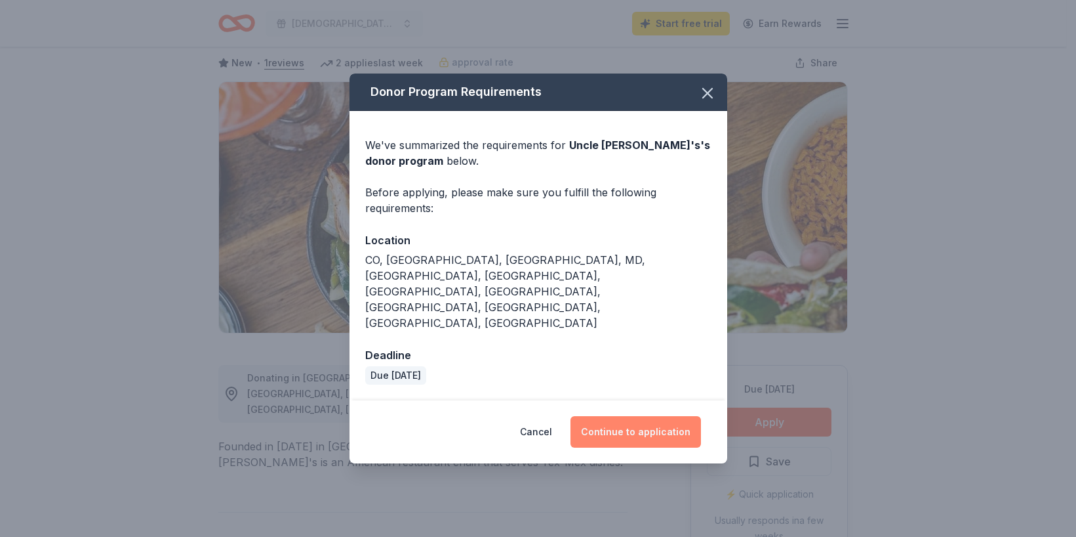
click at [634, 416] on button "Continue to application" at bounding box center [636, 431] width 131 height 31
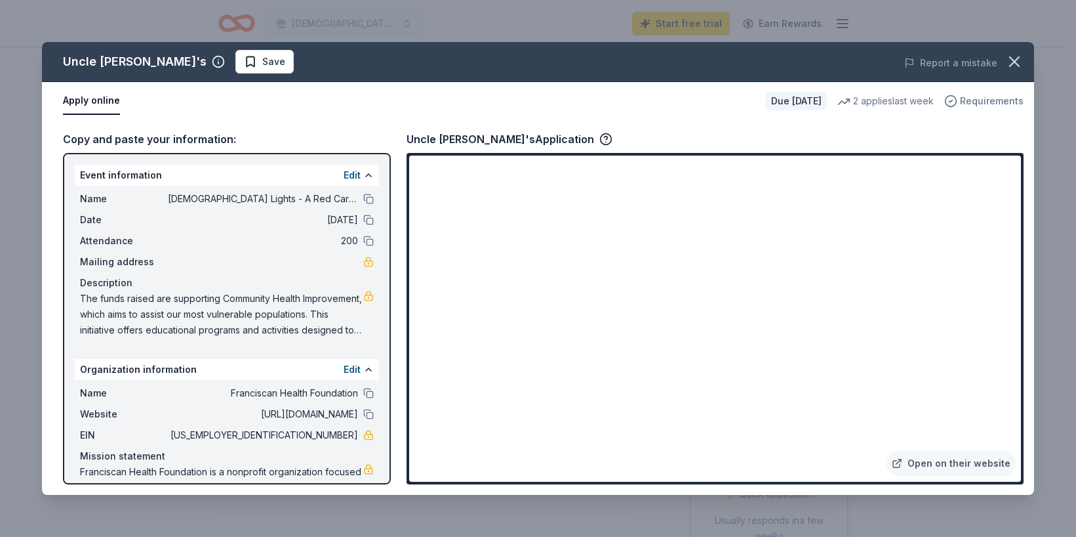
click at [978, 101] on span "Requirements" at bounding box center [992, 101] width 64 height 16
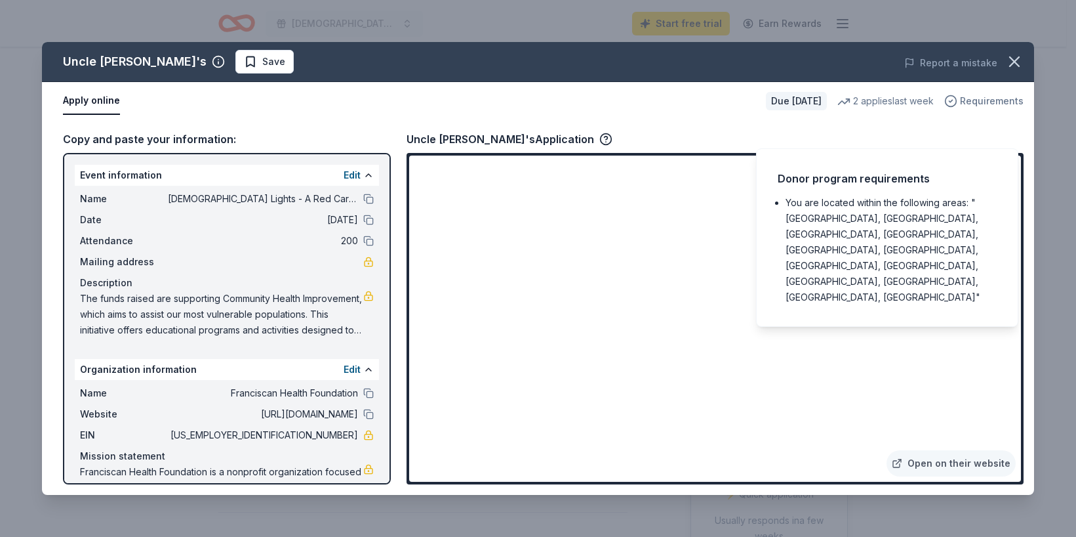
click at [978, 101] on span "Requirements" at bounding box center [992, 101] width 64 height 16
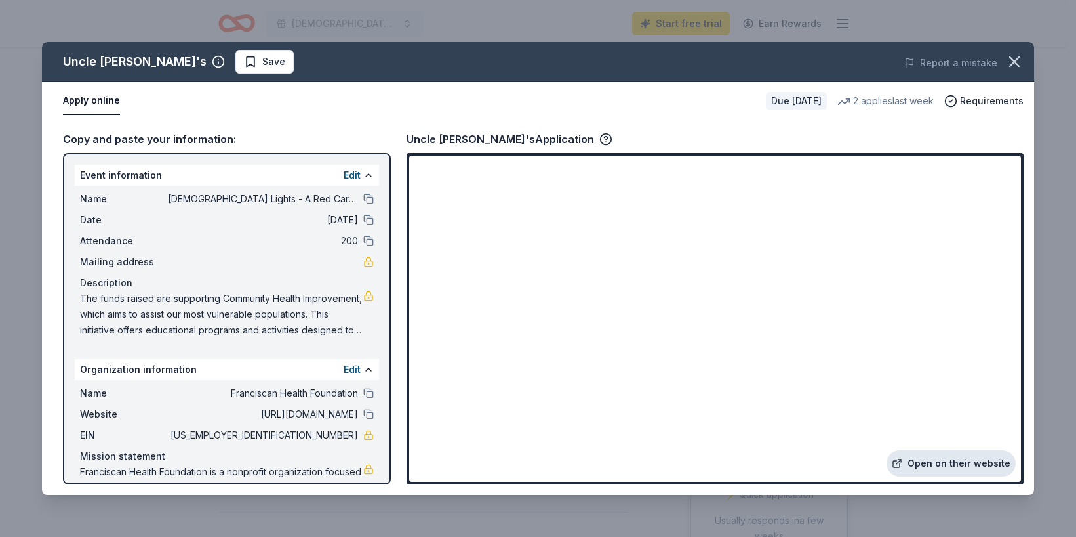
click at [933, 463] on link "Open on their website" at bounding box center [951, 463] width 129 height 26
click at [1012, 61] on icon "button" at bounding box center [1015, 61] width 18 height 18
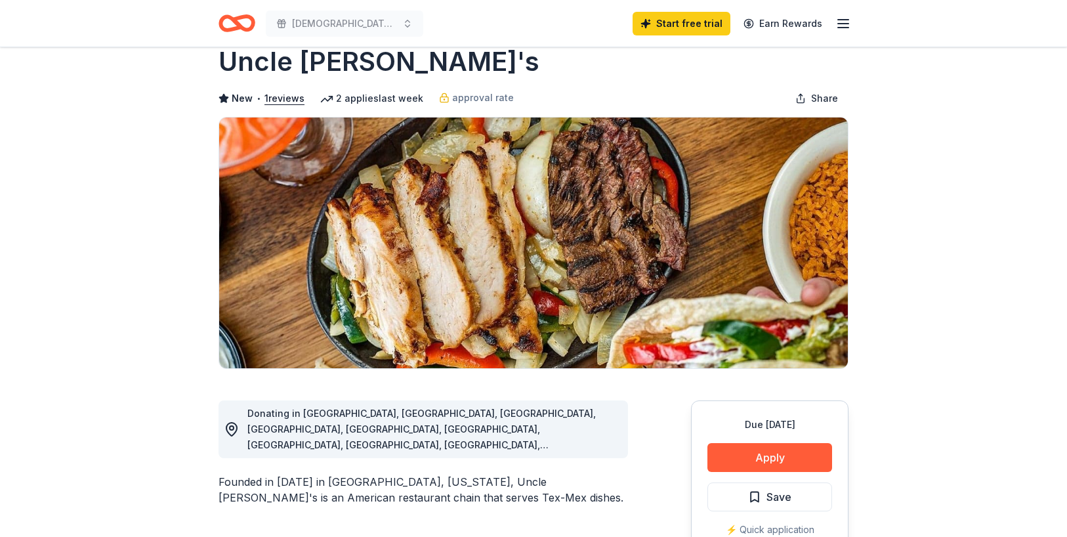
scroll to position [0, 0]
